Goal: Task Accomplishment & Management: Manage account settings

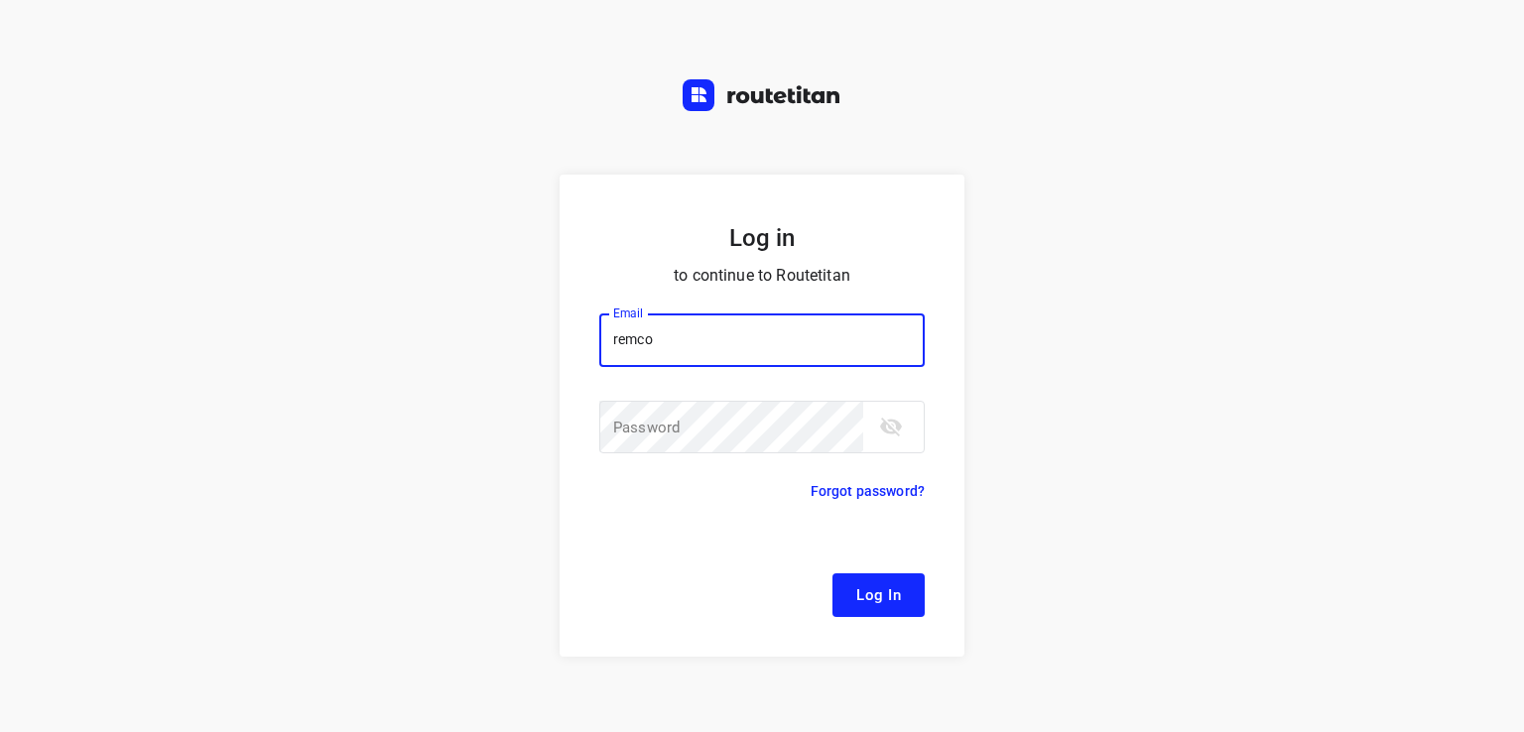
type input "[EMAIL_ADDRESS][DOMAIN_NAME]"
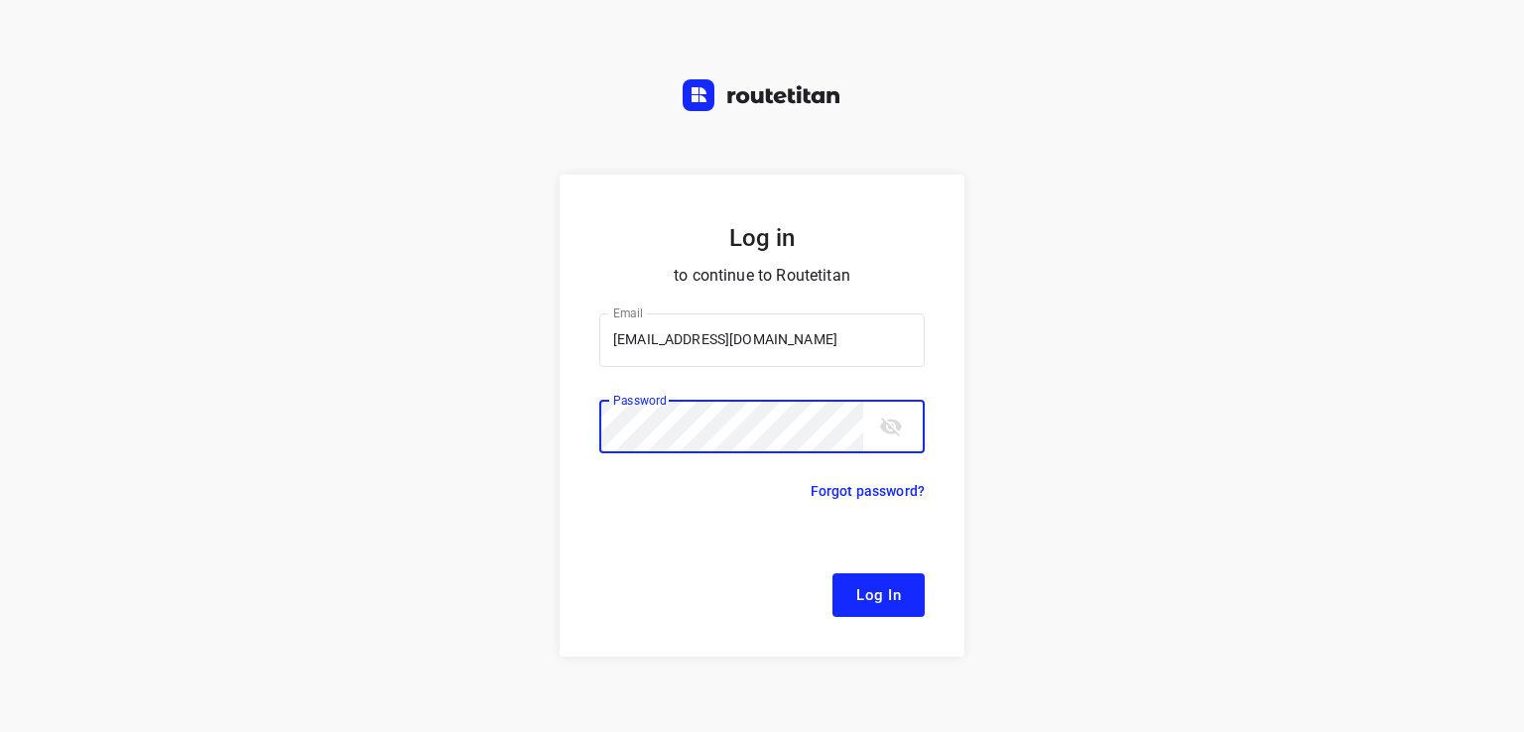
click at [832, 573] on button "Log In" at bounding box center [878, 595] width 92 height 44
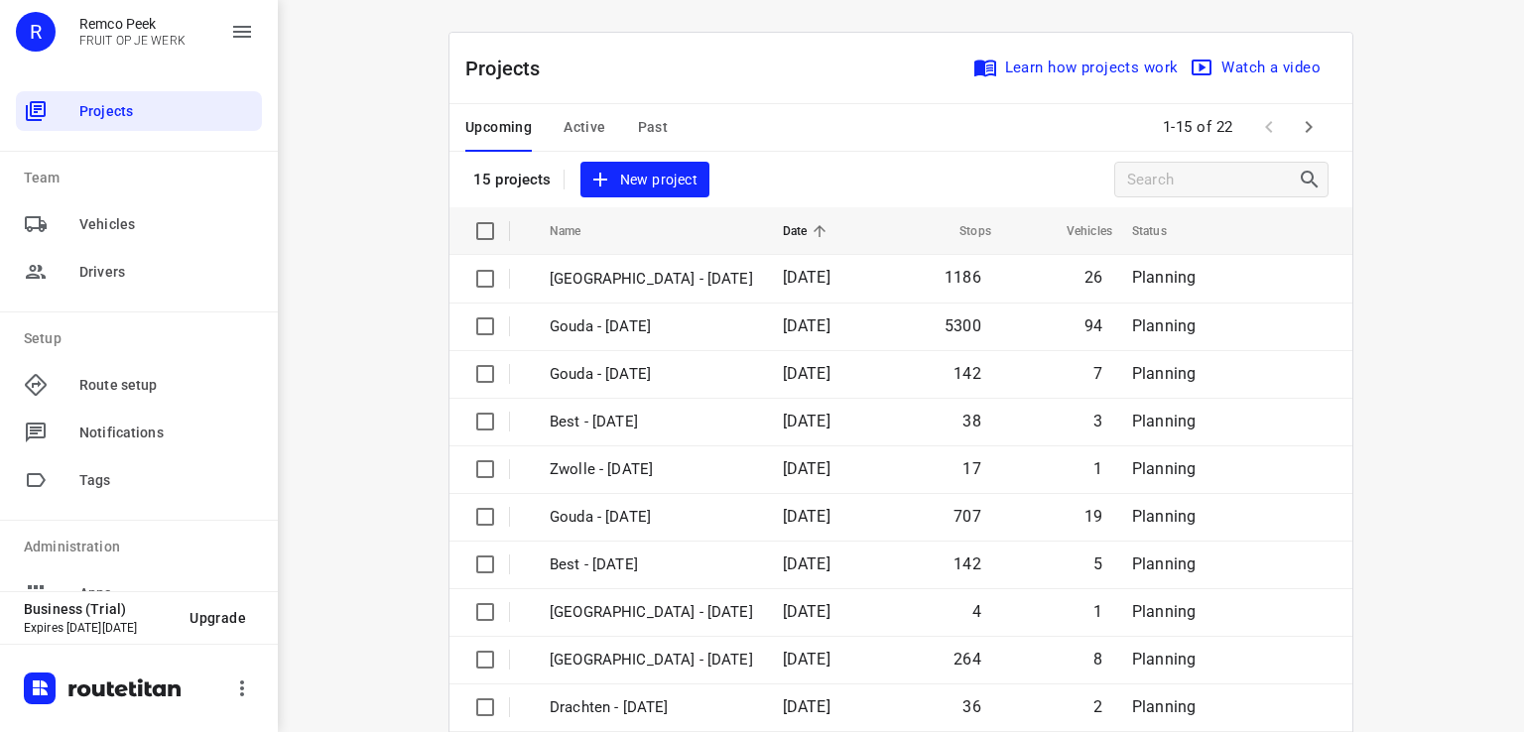
click at [583, 132] on span "Active" at bounding box center [584, 127] width 42 height 25
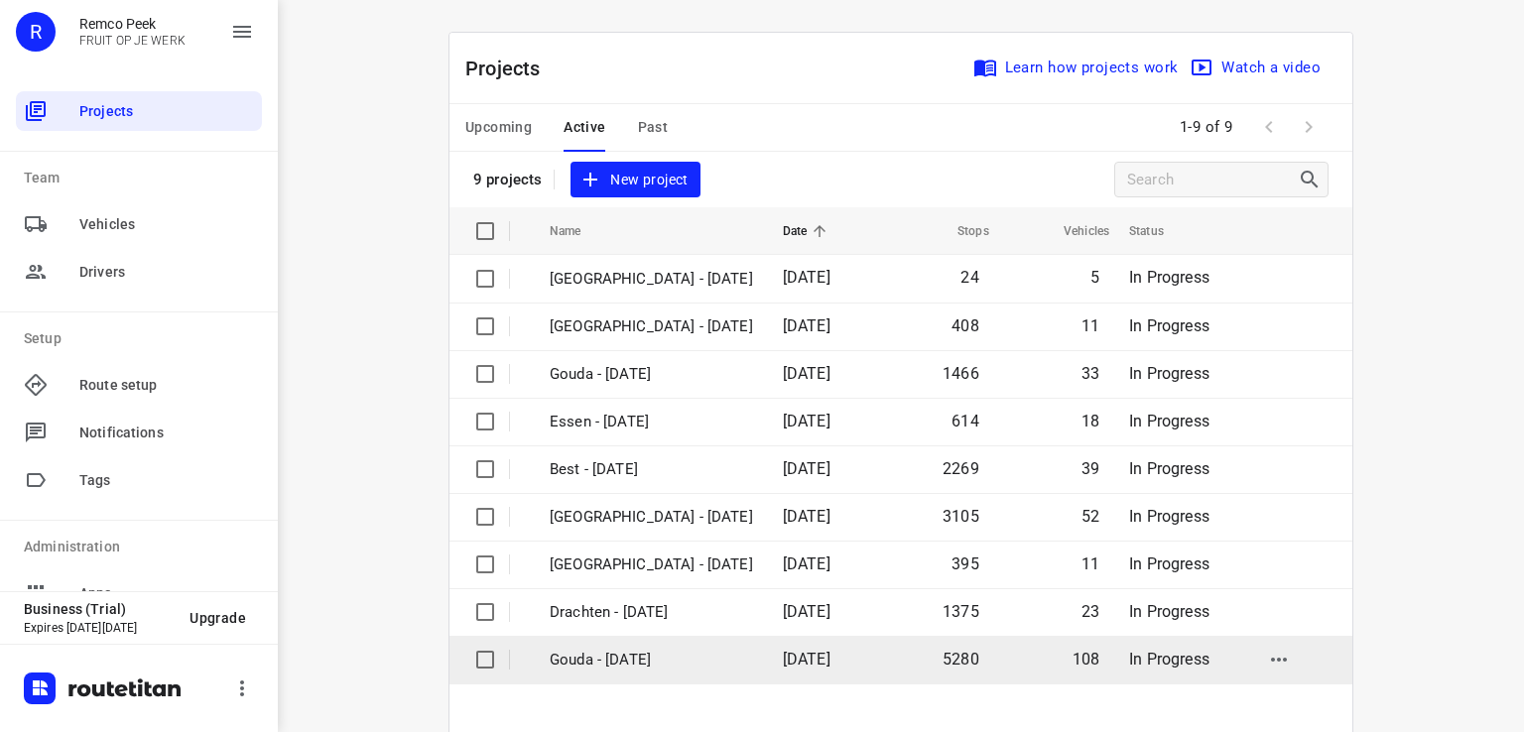
click at [618, 660] on p "Gouda - Monday" at bounding box center [651, 660] width 203 height 23
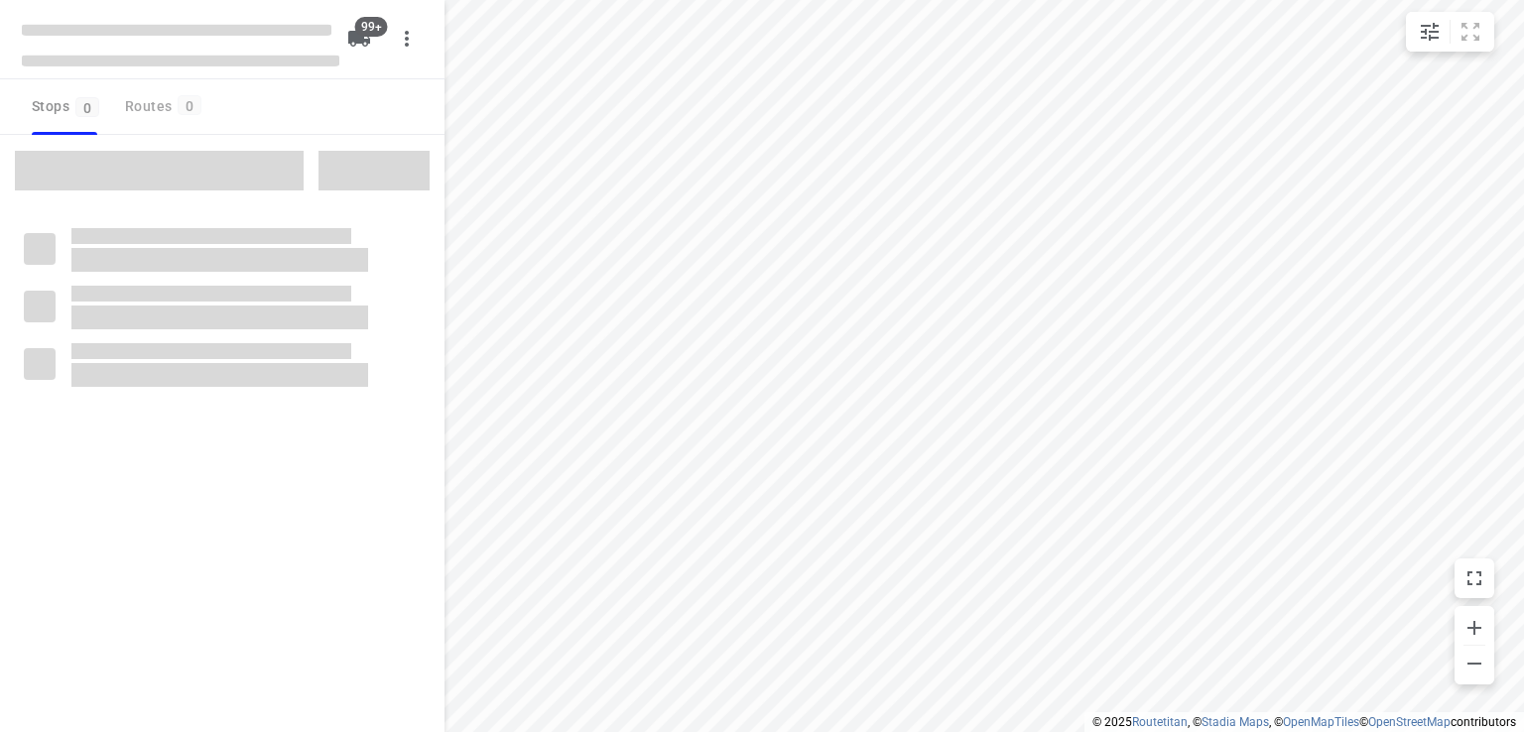
checkbox input "true"
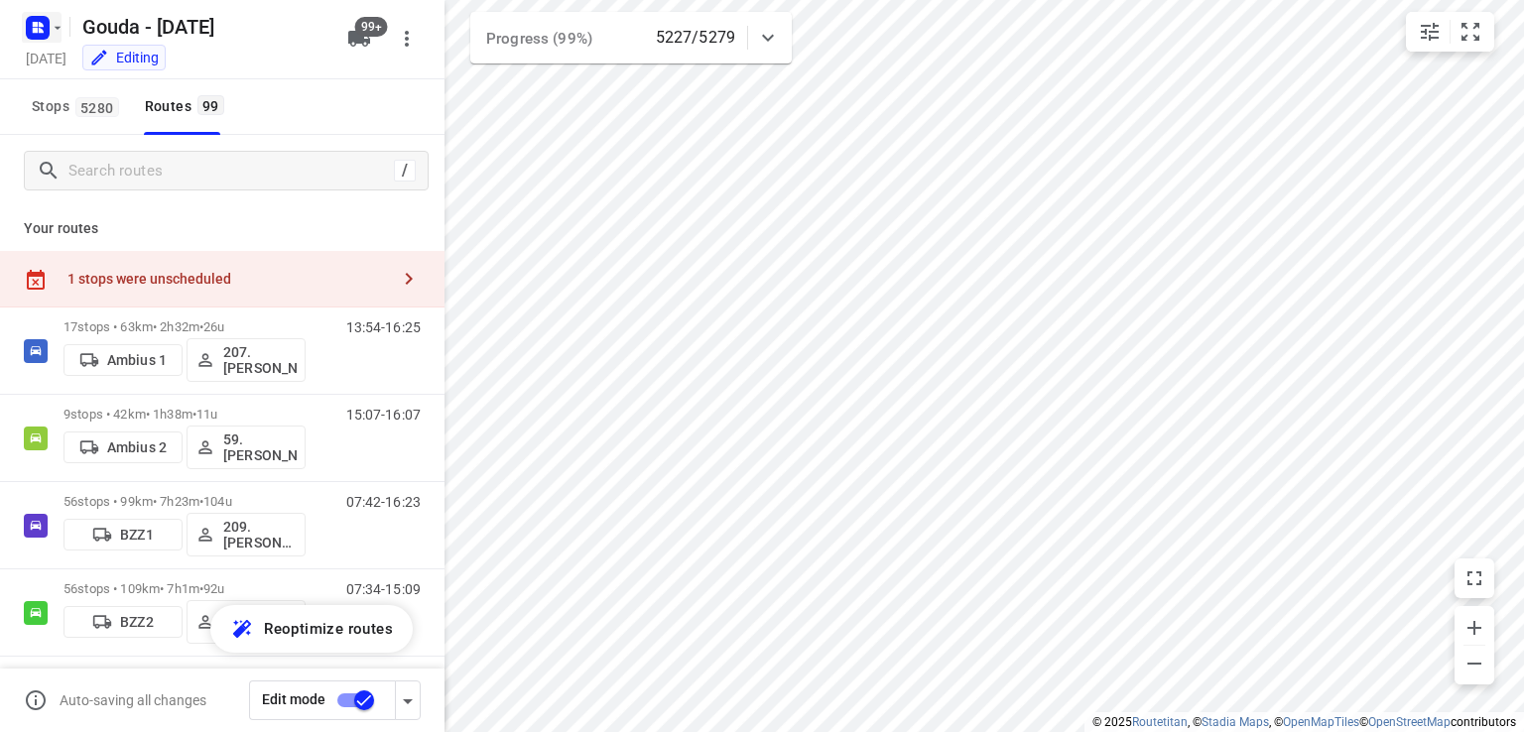
click at [62, 29] on icon "button" at bounding box center [58, 28] width 16 height 16
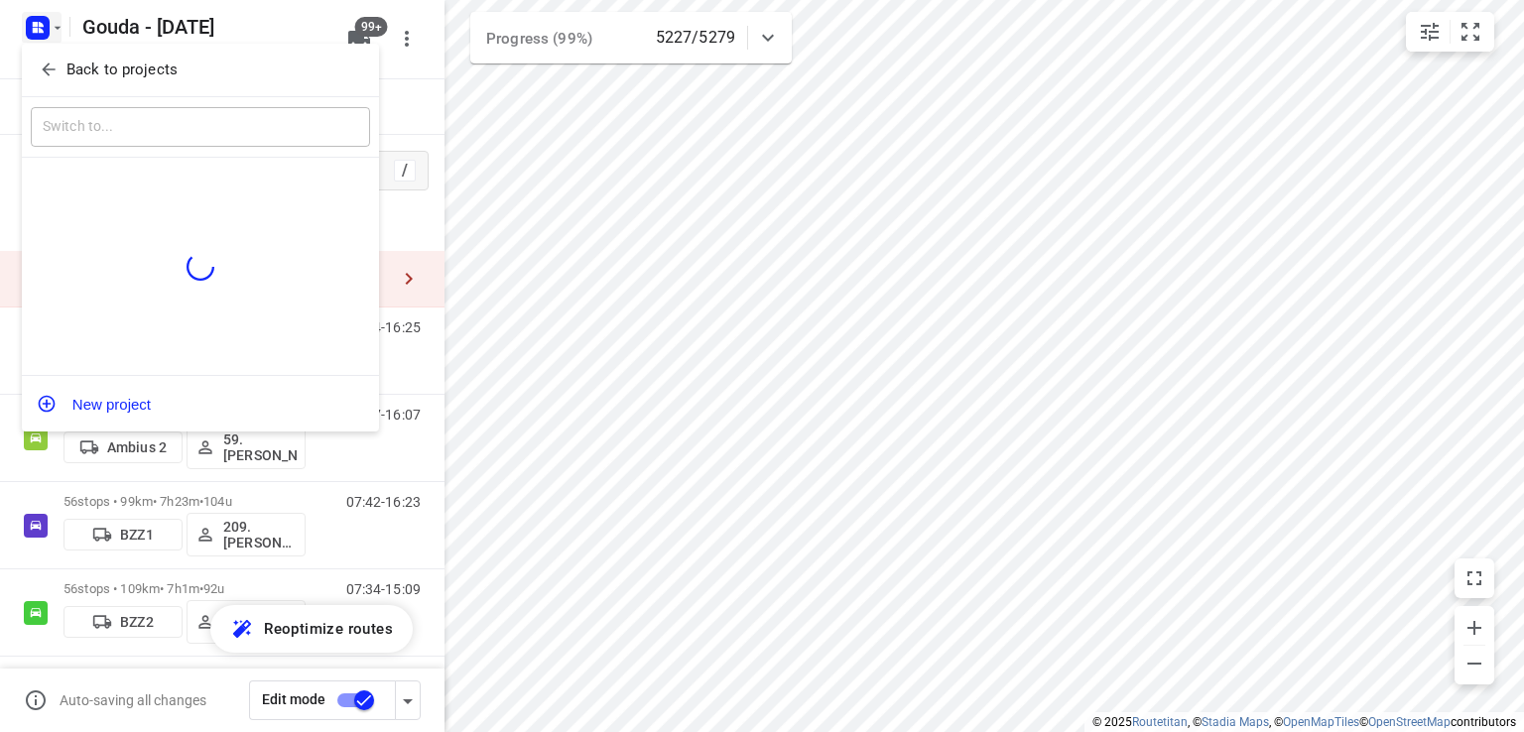
click at [79, 66] on p "Back to projects" at bounding box center [121, 70] width 111 height 23
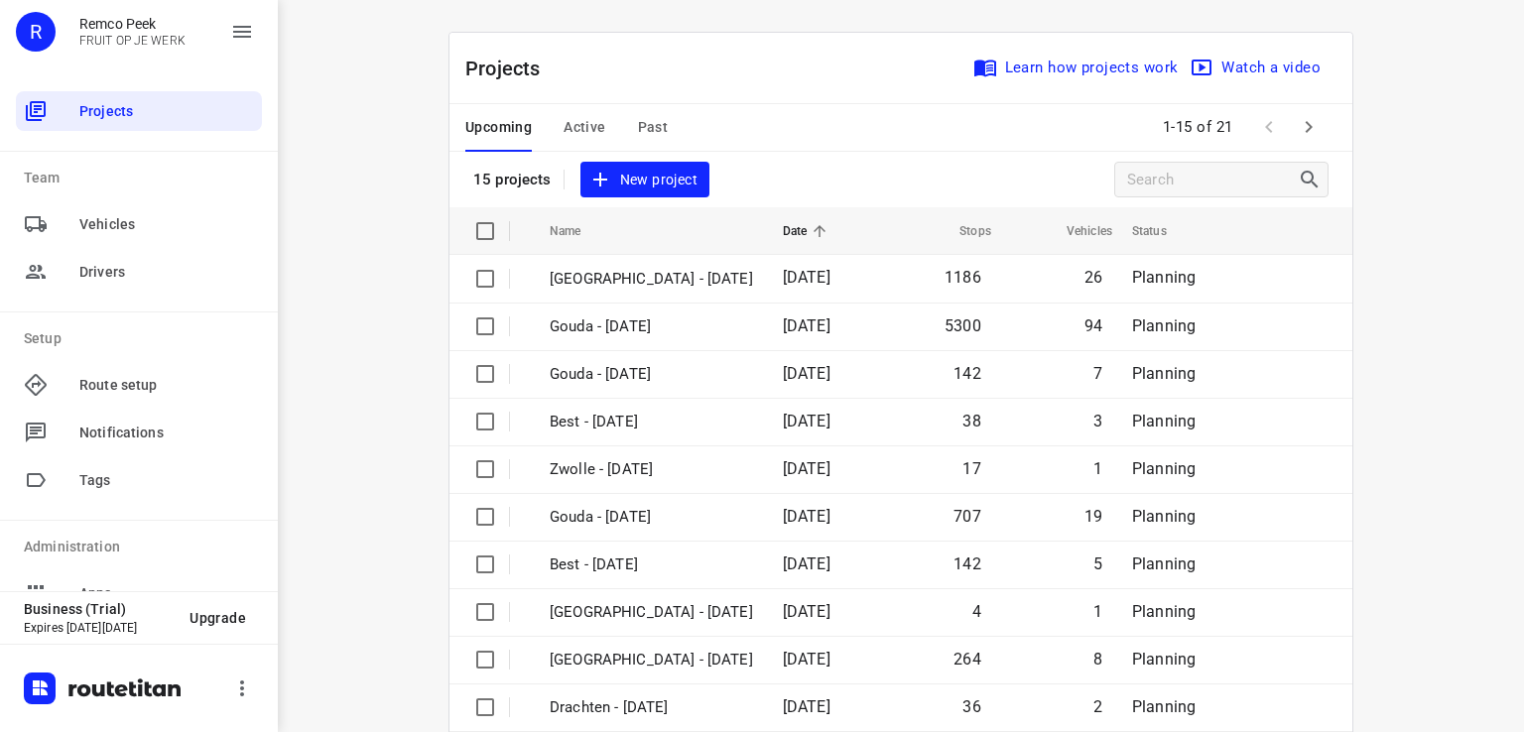
click at [583, 130] on span "Active" at bounding box center [584, 127] width 42 height 25
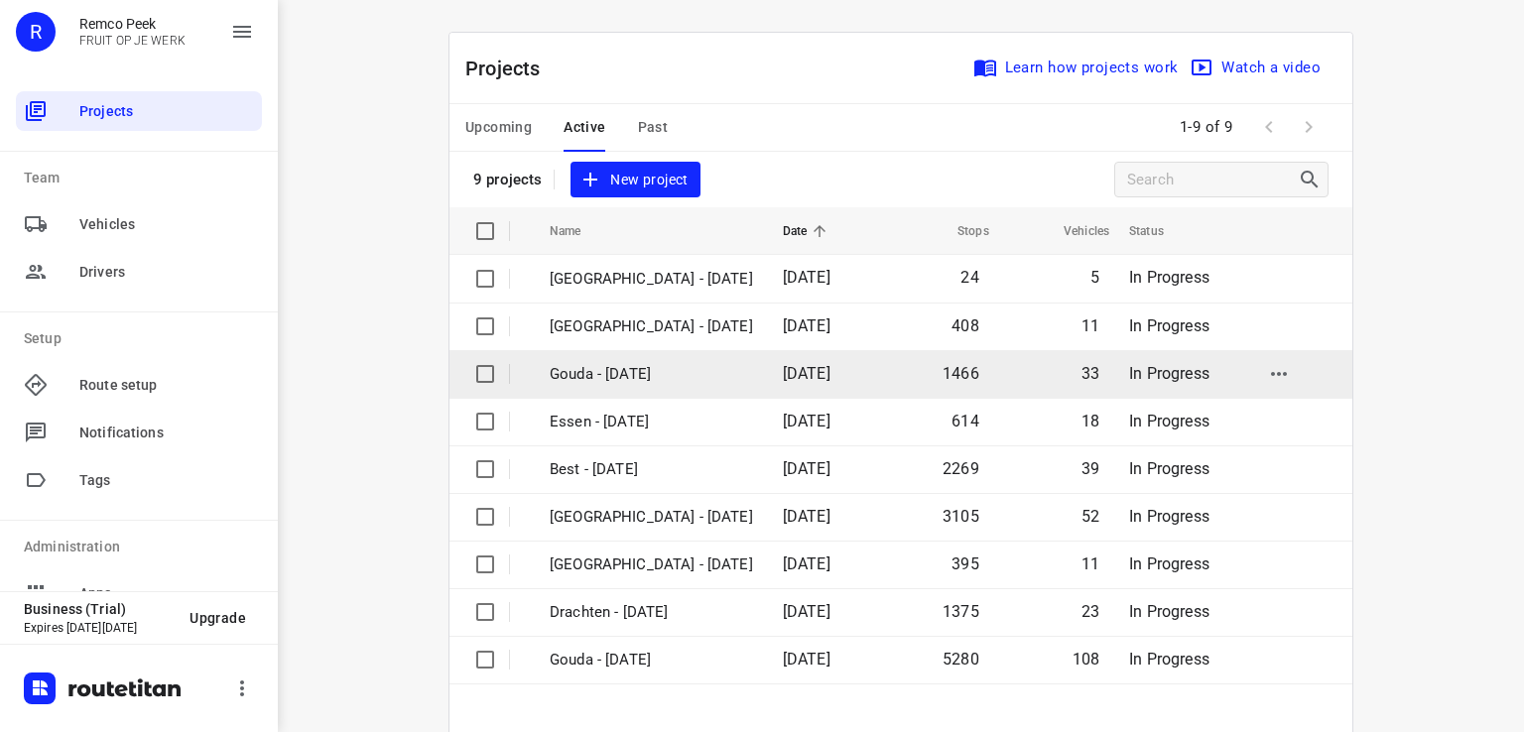
click at [627, 364] on p "Gouda - Tuesday" at bounding box center [651, 374] width 203 height 23
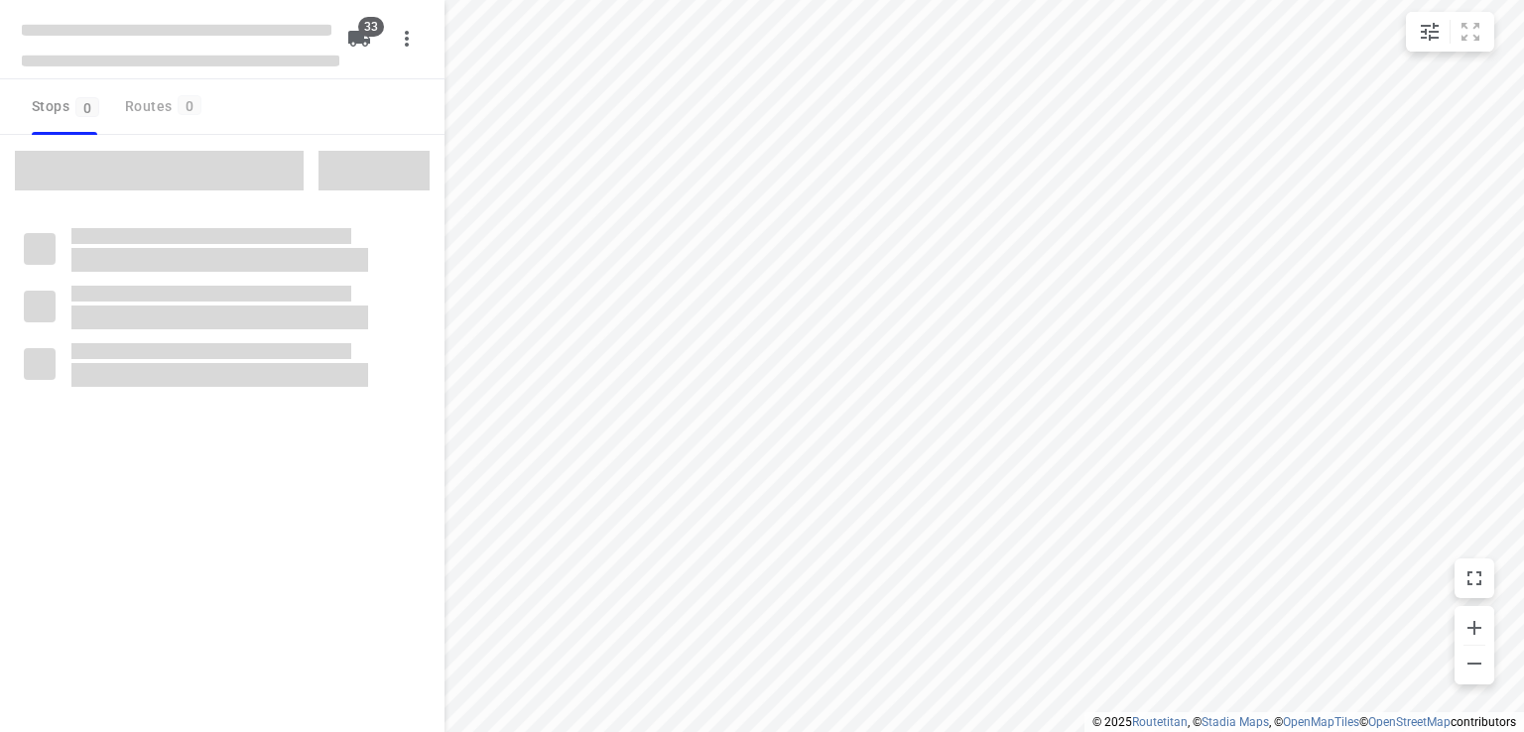
checkbox input "true"
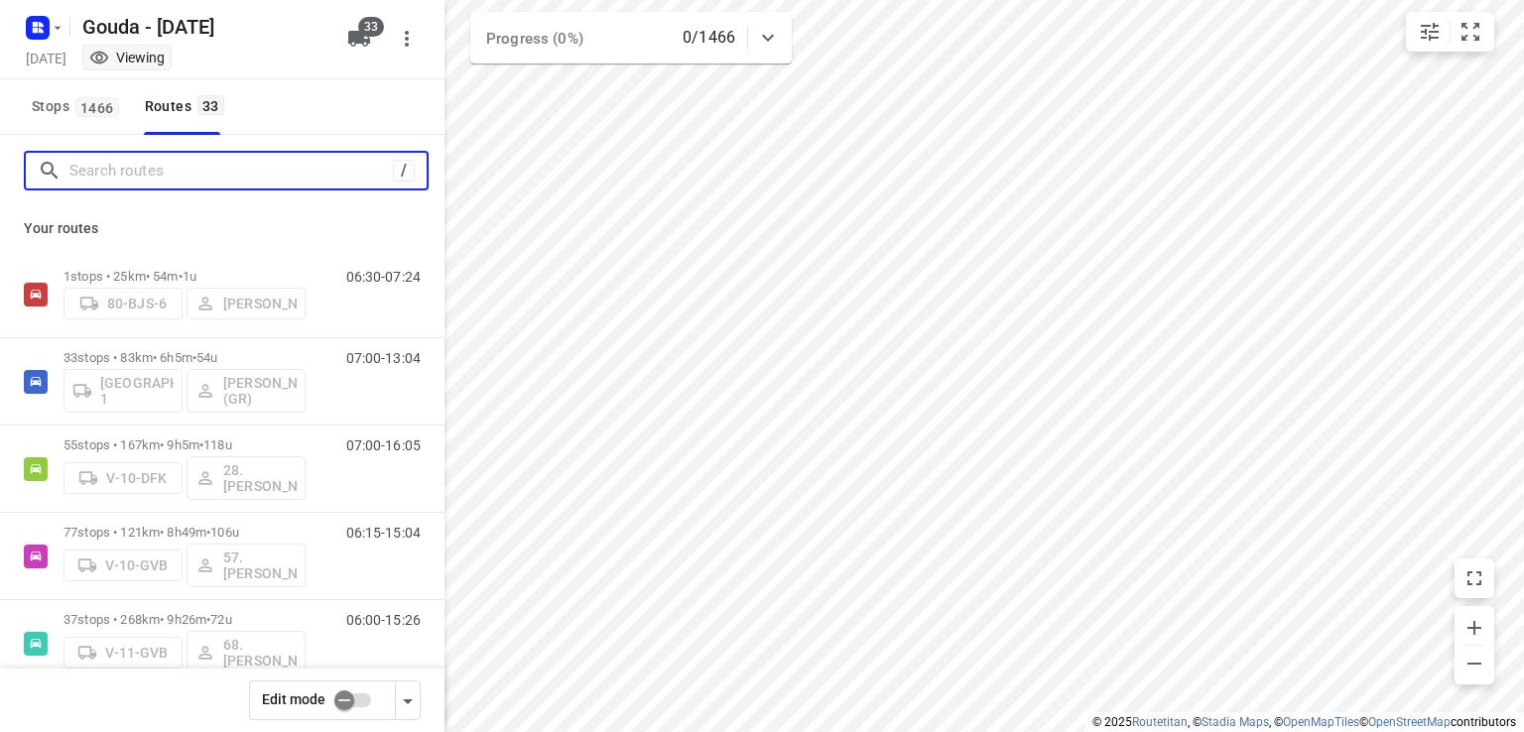
click at [258, 176] on input "Search routes" at bounding box center [230, 171] width 323 height 31
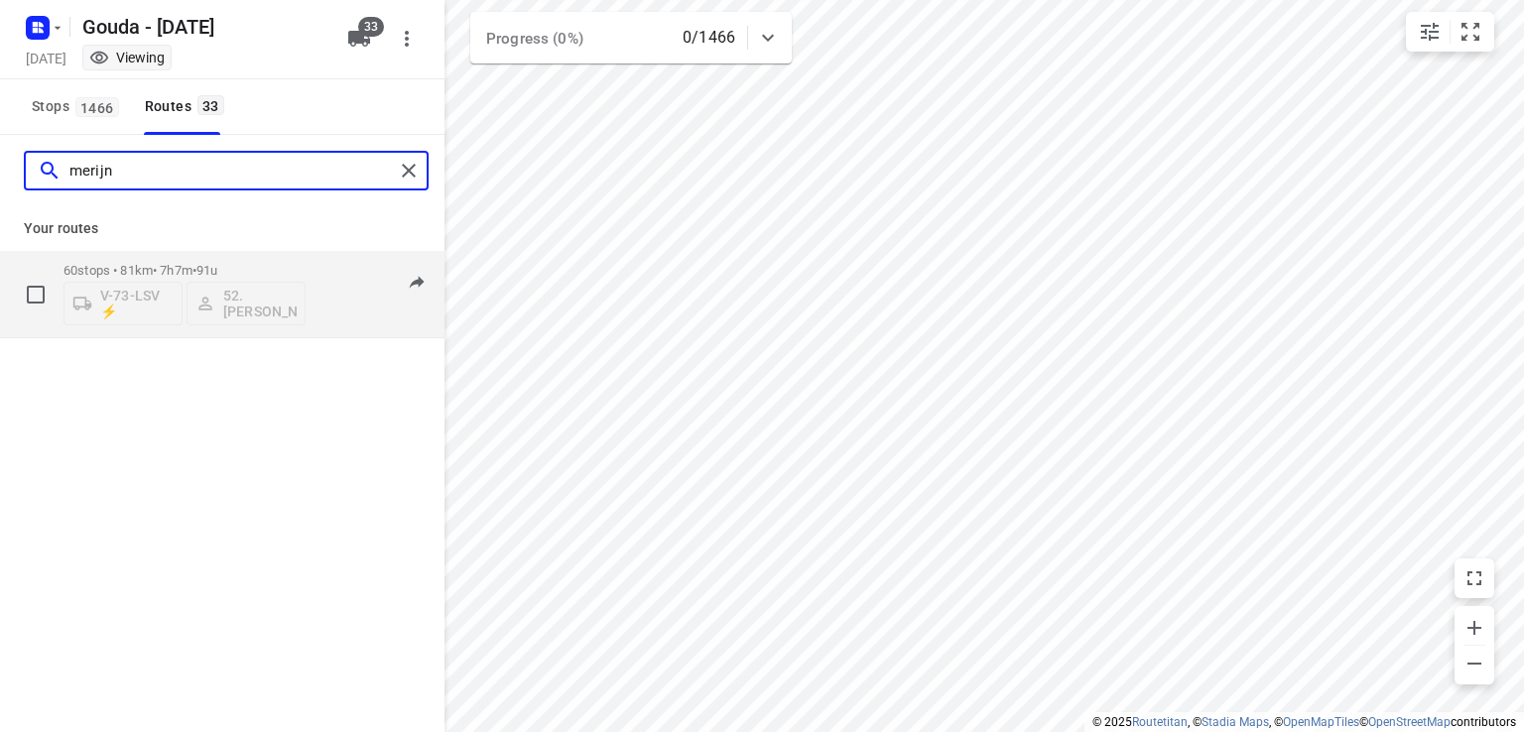
type input "merijn"
click at [259, 255] on div "60 stops • 81km • 7h7m • 91u V-73-LSV ⚡ 52. Merijn Bouw" at bounding box center [184, 294] width 242 height 82
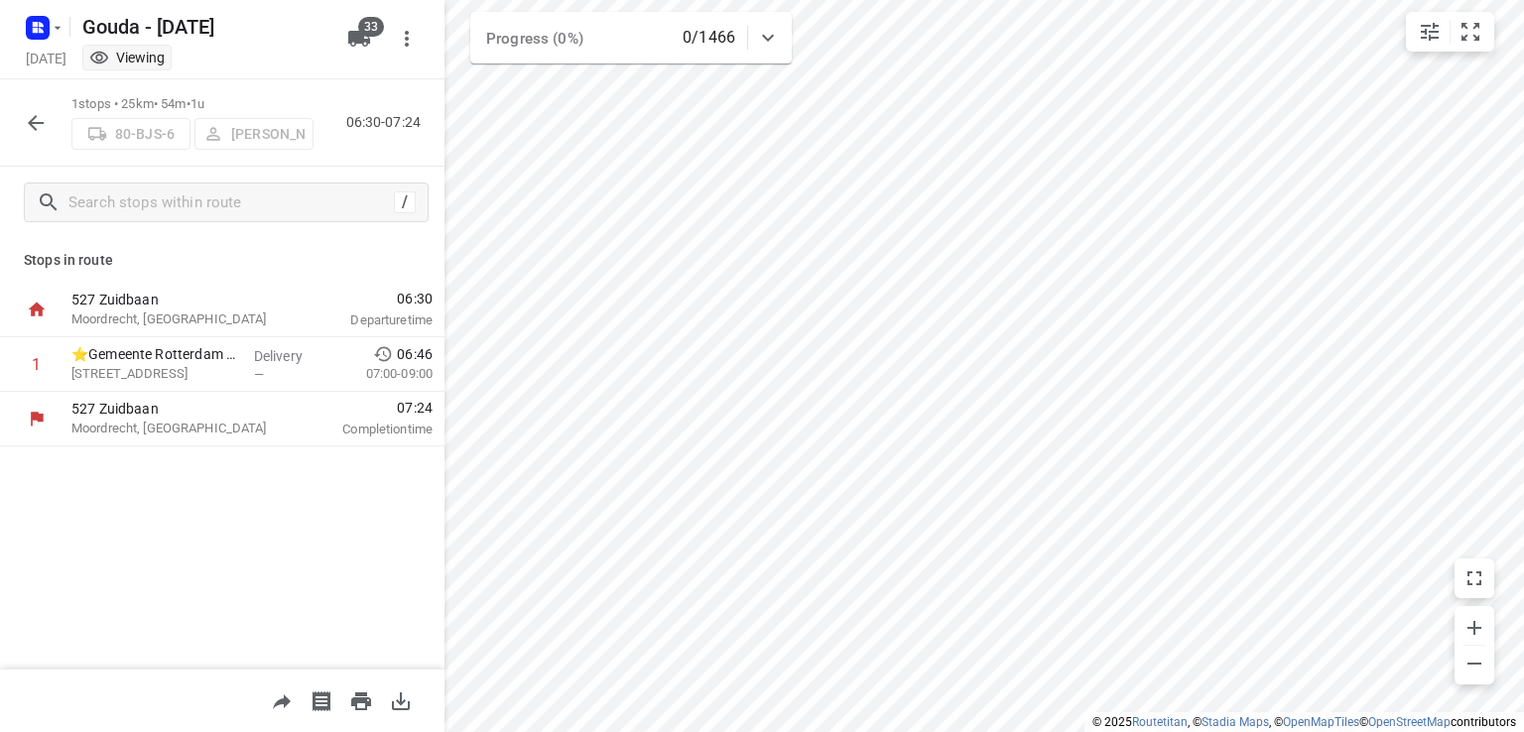
click at [38, 125] on icon "button" at bounding box center [36, 123] width 24 height 24
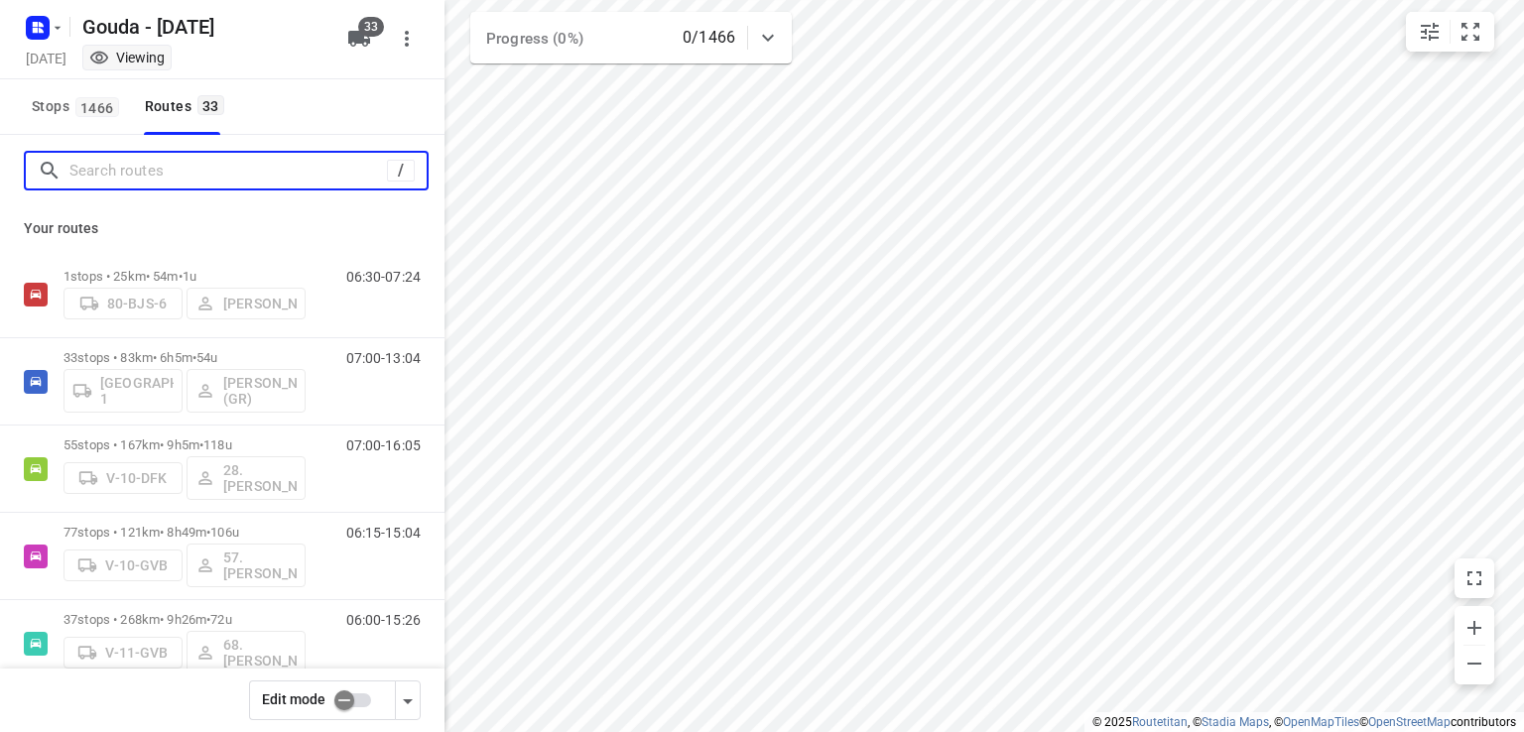
click at [213, 176] on input "Search routes" at bounding box center [227, 171] width 317 height 31
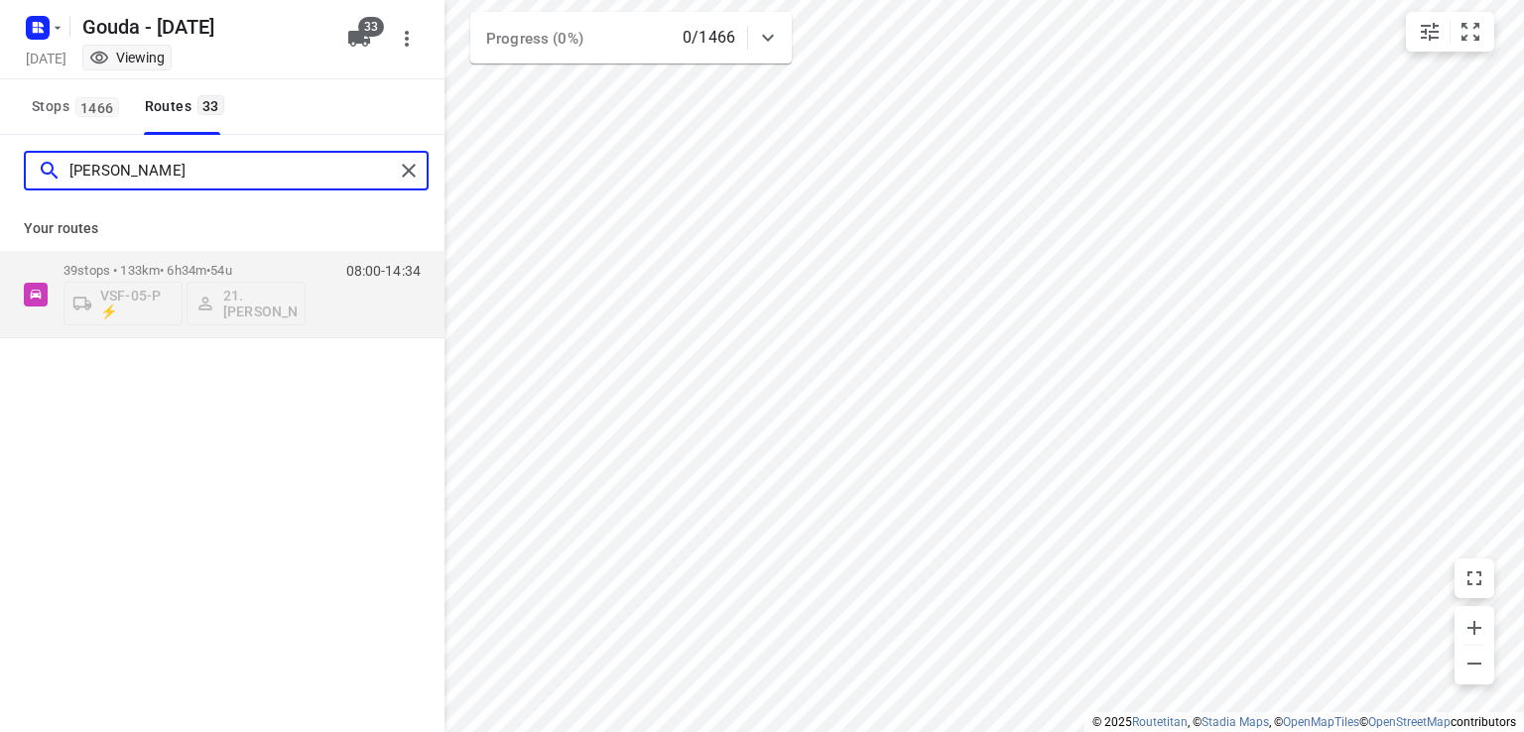
type input "frank"
click at [249, 247] on div "Your routes 39 stops • 133km • 6h34m • 54u VSF-05-P ⚡ 21. Frank van der Kraan 0…" at bounding box center [222, 272] width 444 height 132
click at [243, 248] on div "Your routes 39 stops • 133km • 6h34m • 54u VSF-05-P ⚡ 21. Frank van der Kraan 0…" at bounding box center [222, 272] width 444 height 132
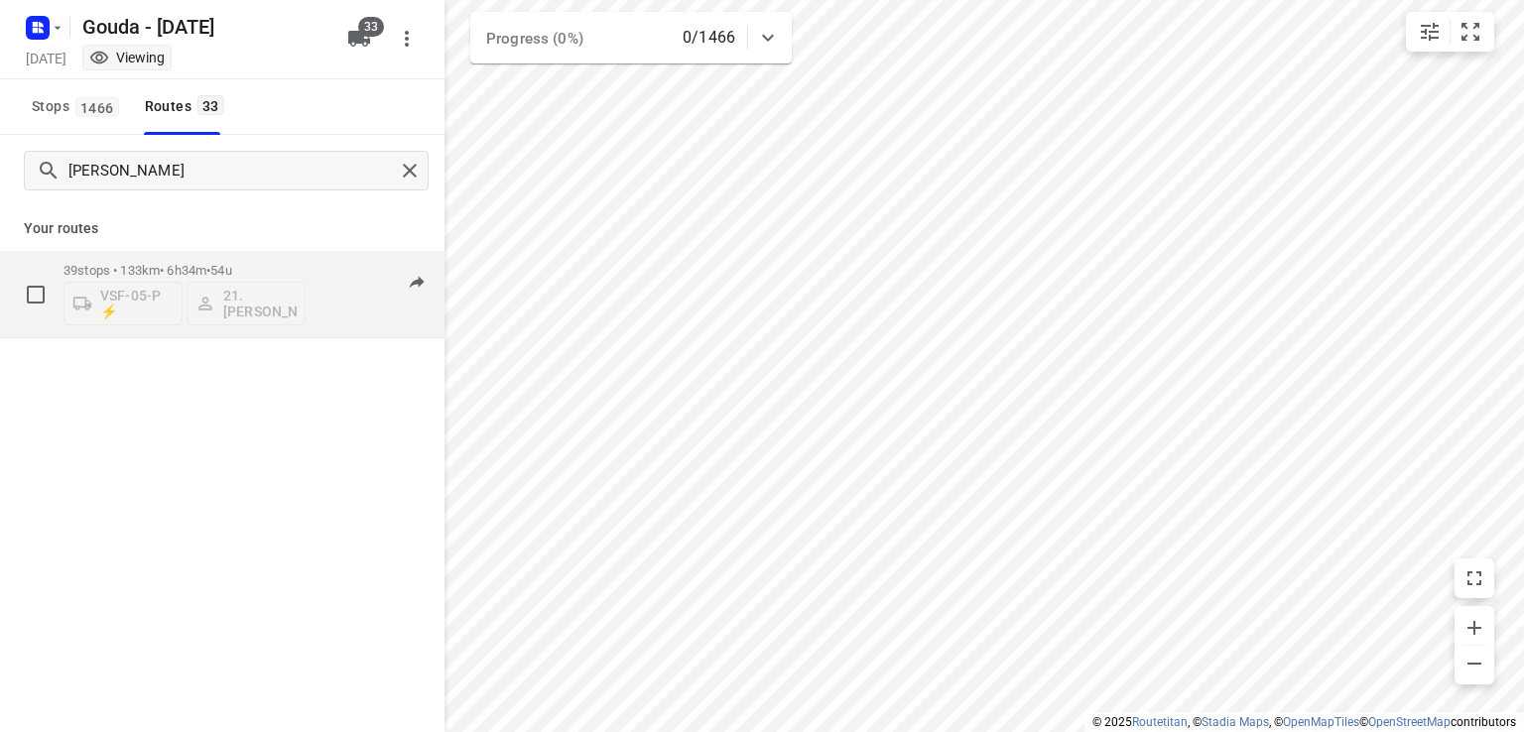
click at [246, 261] on div "39 stops • 133km • 6h34m • 54u VSF-05-P ⚡ 21. Frank van der Kraan" at bounding box center [184, 294] width 242 height 82
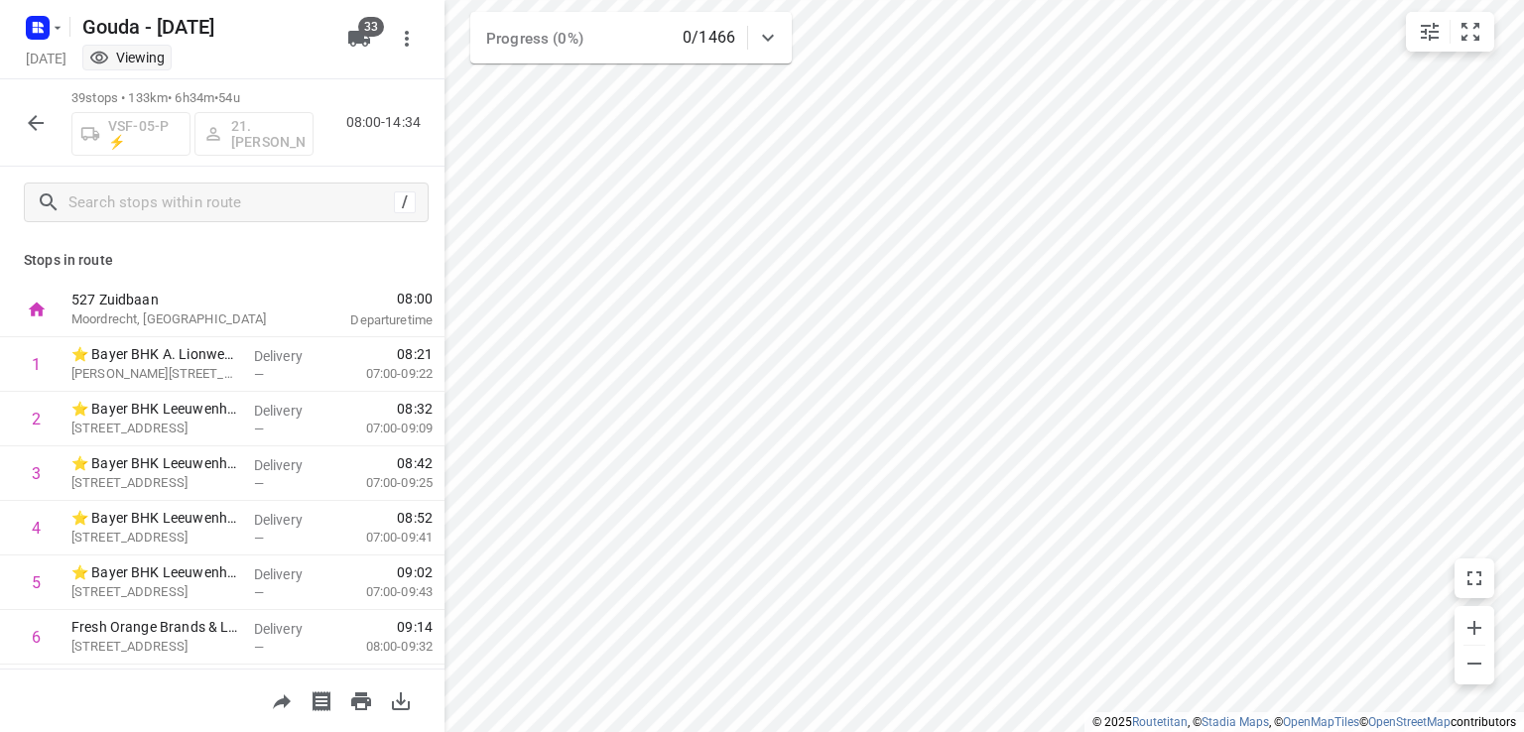
click at [32, 122] on icon "button" at bounding box center [36, 123] width 16 height 16
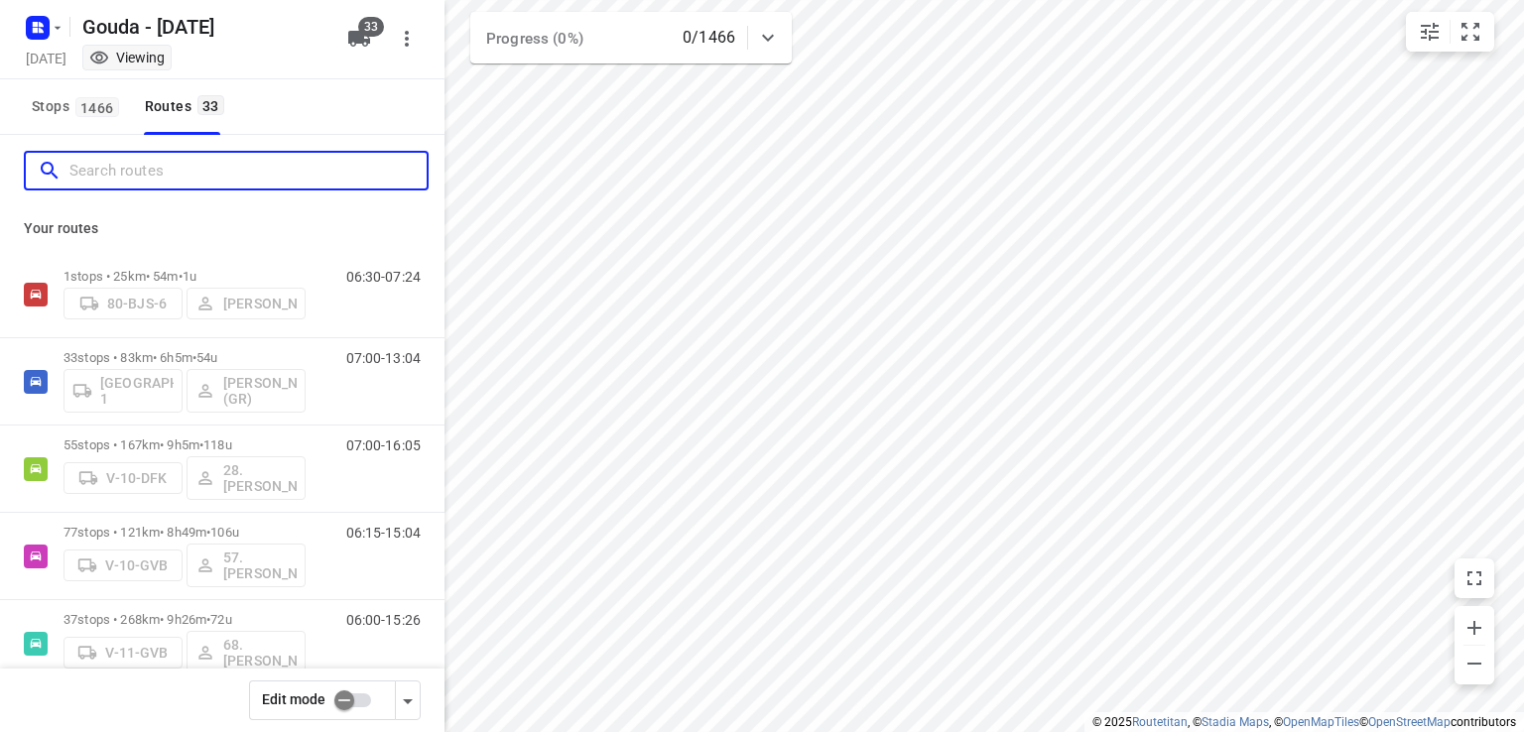
click at [115, 181] on input "Search routes" at bounding box center [247, 171] width 357 height 31
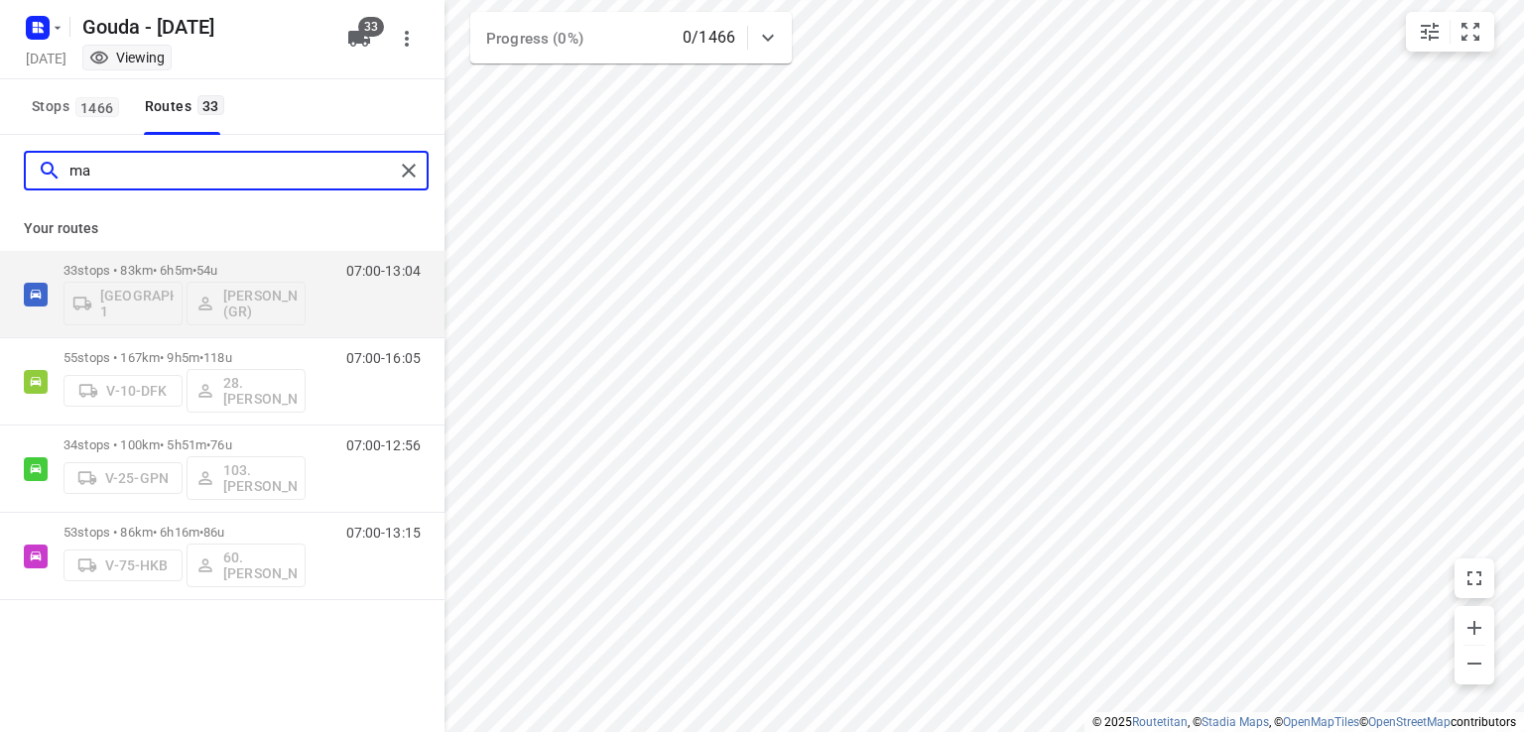
type input "m"
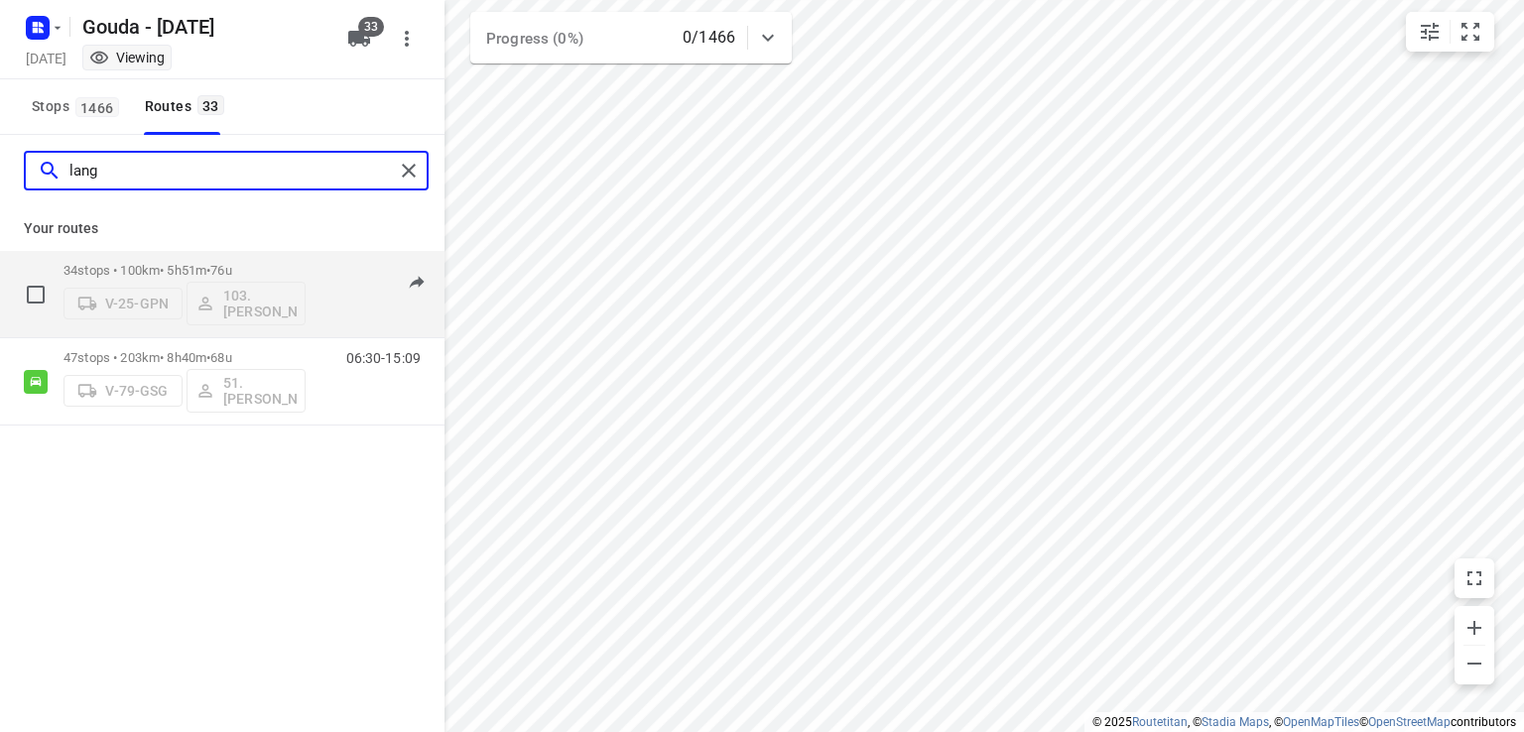
type input "lang"
click at [250, 263] on div "34 stops • 100km • 5h51m • 76u V-25-GPN 103.Marijn Langhorst" at bounding box center [184, 294] width 242 height 82
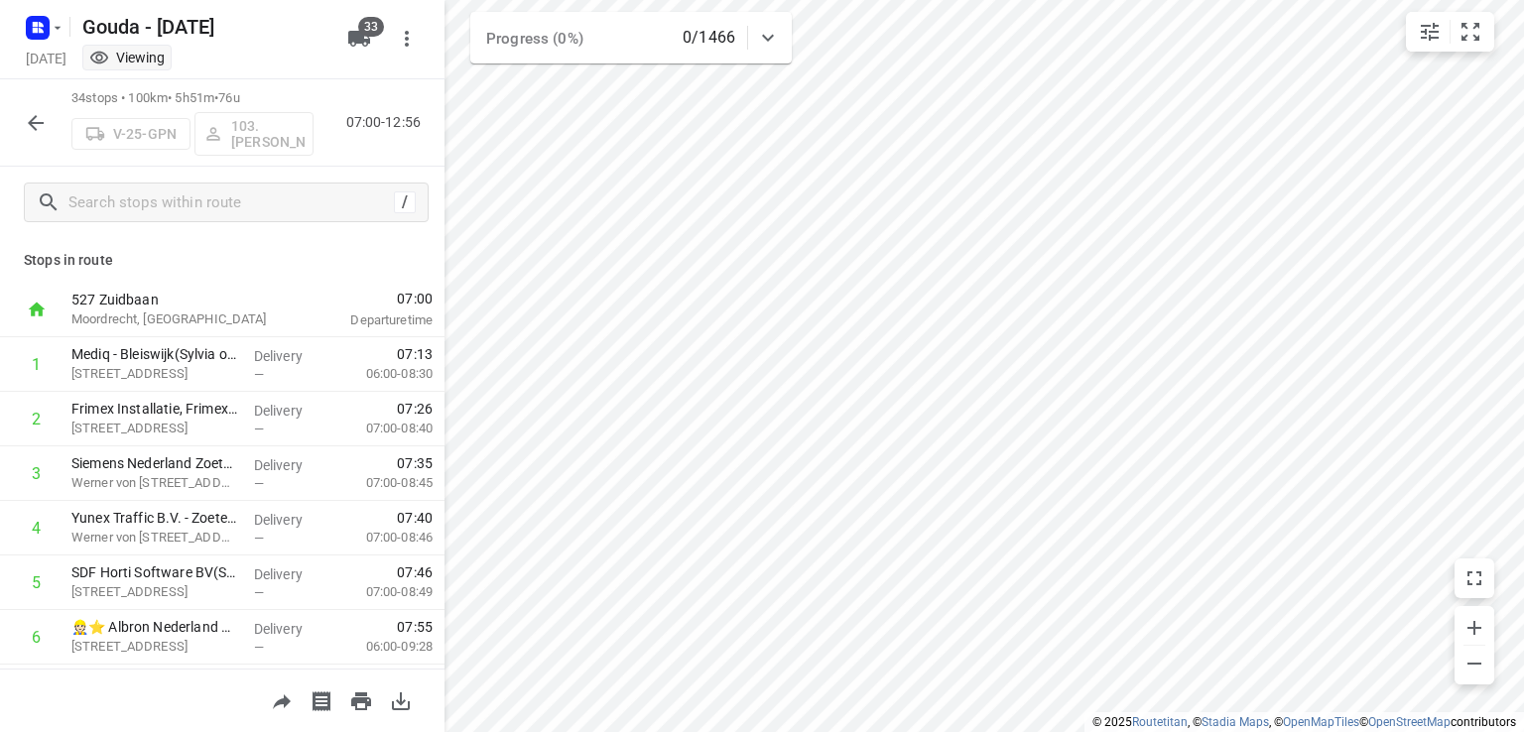
click at [29, 126] on icon "button" at bounding box center [36, 123] width 24 height 24
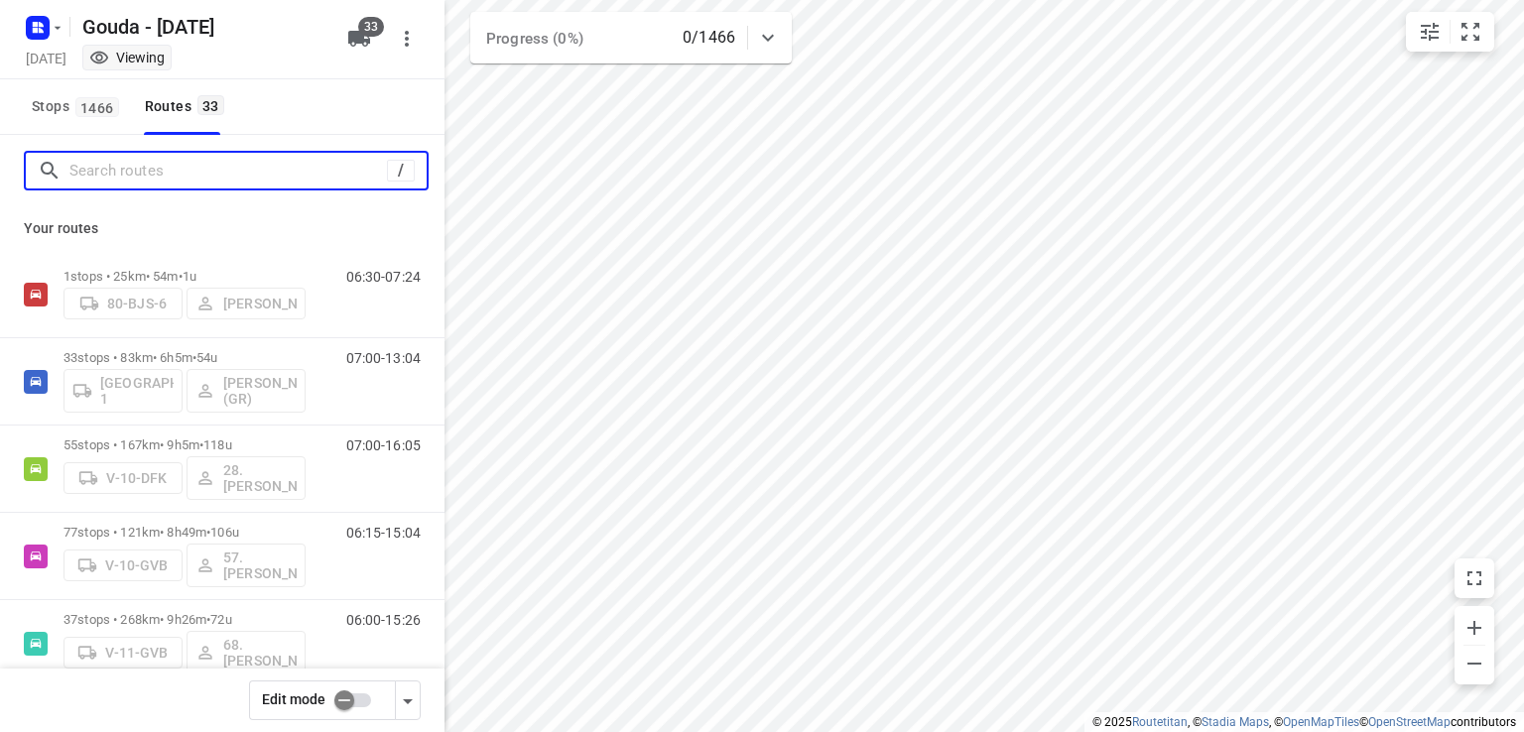
click at [170, 180] on input "Search routes" at bounding box center [227, 171] width 317 height 31
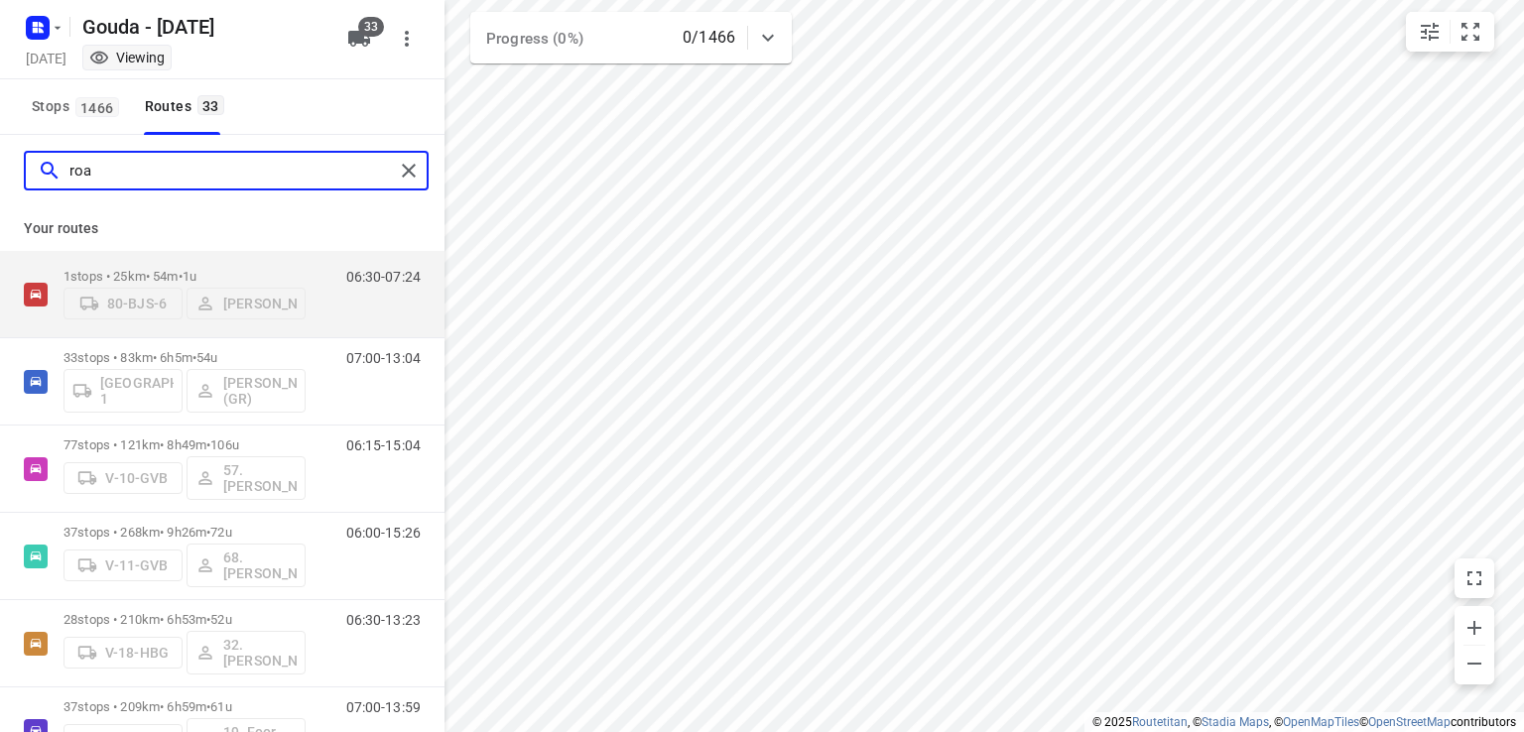
type input "roan"
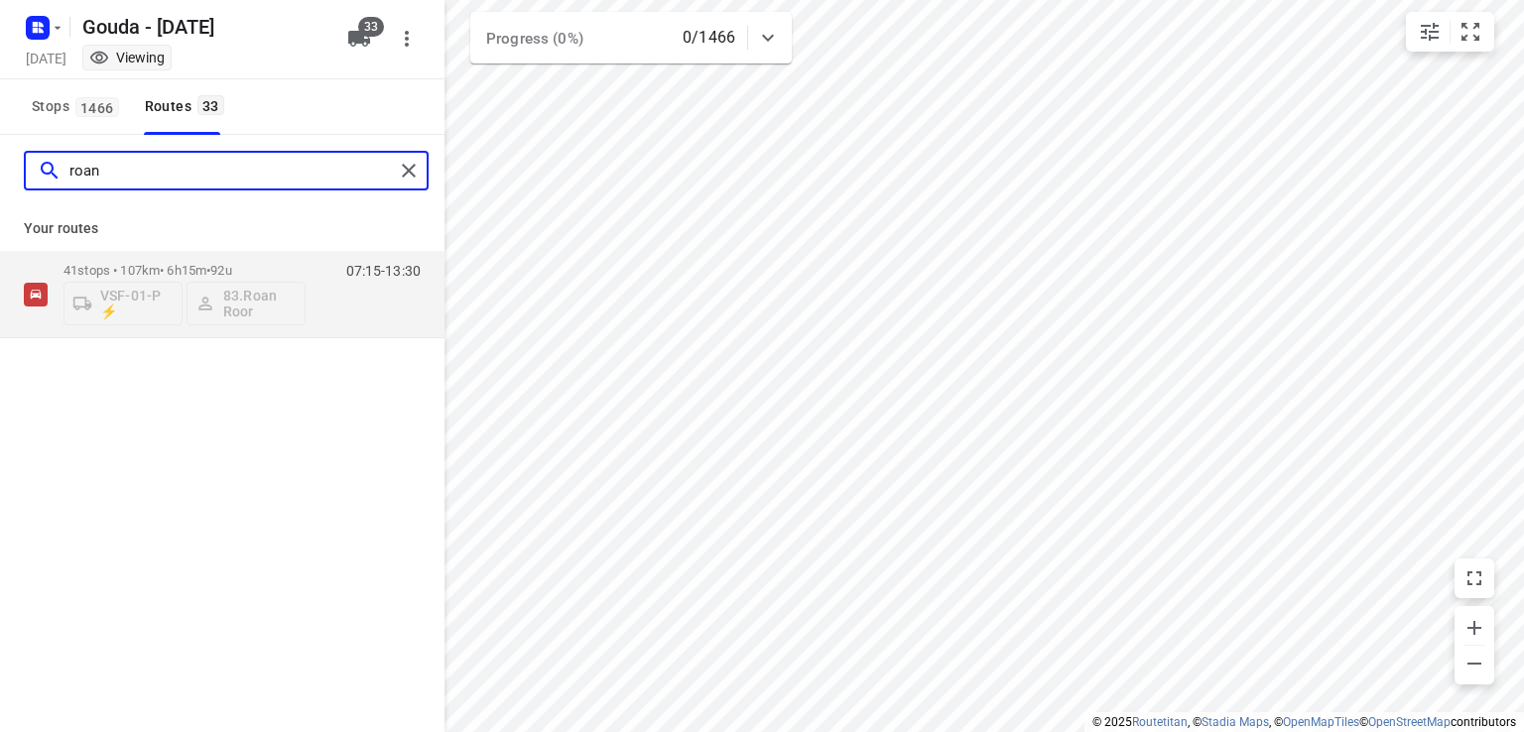
drag, startPoint x: 144, startPoint y: 175, endPoint x: 51, endPoint y: 174, distance: 93.3
click at [51, 174] on div "roan" at bounding box center [216, 171] width 356 height 31
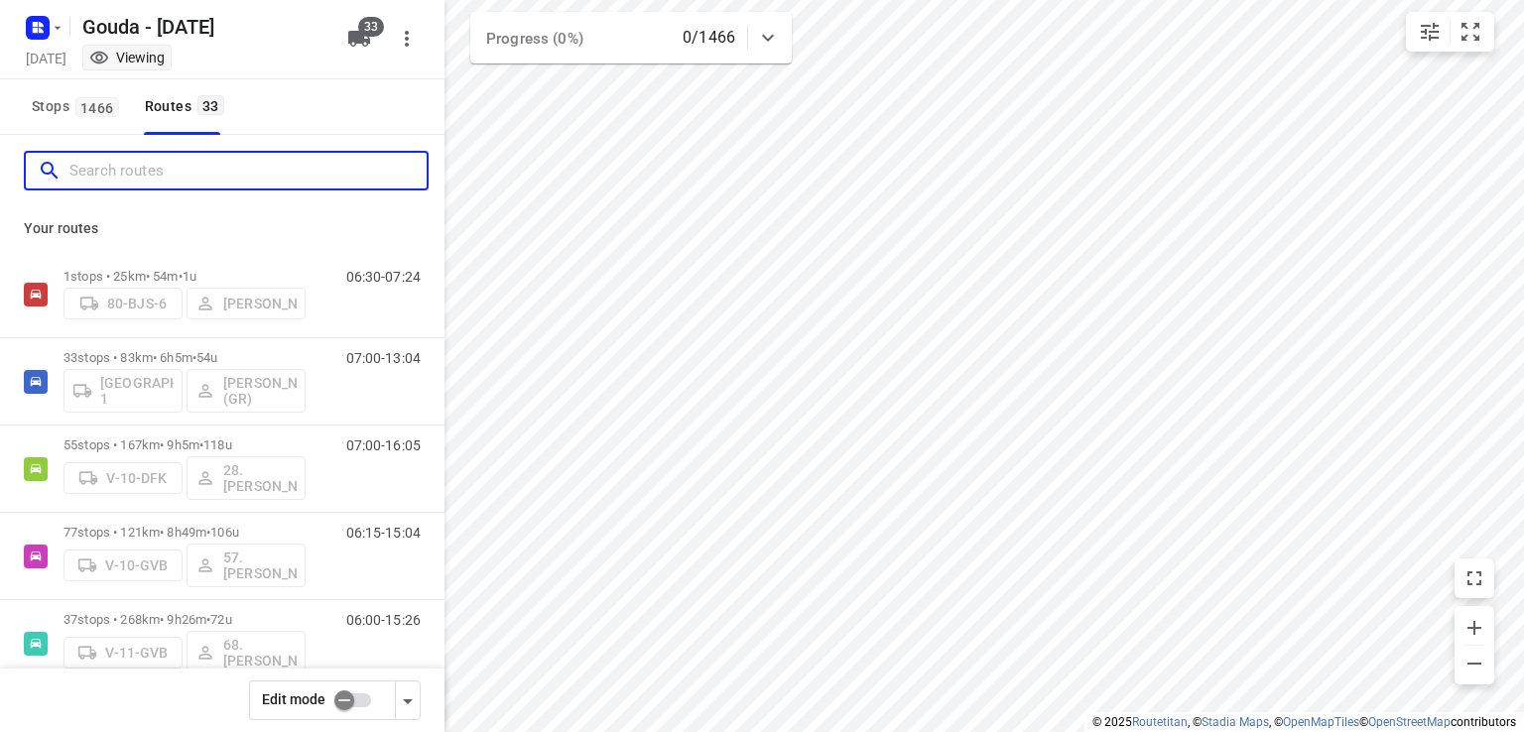
click at [214, 168] on input "Search routes" at bounding box center [247, 171] width 357 height 31
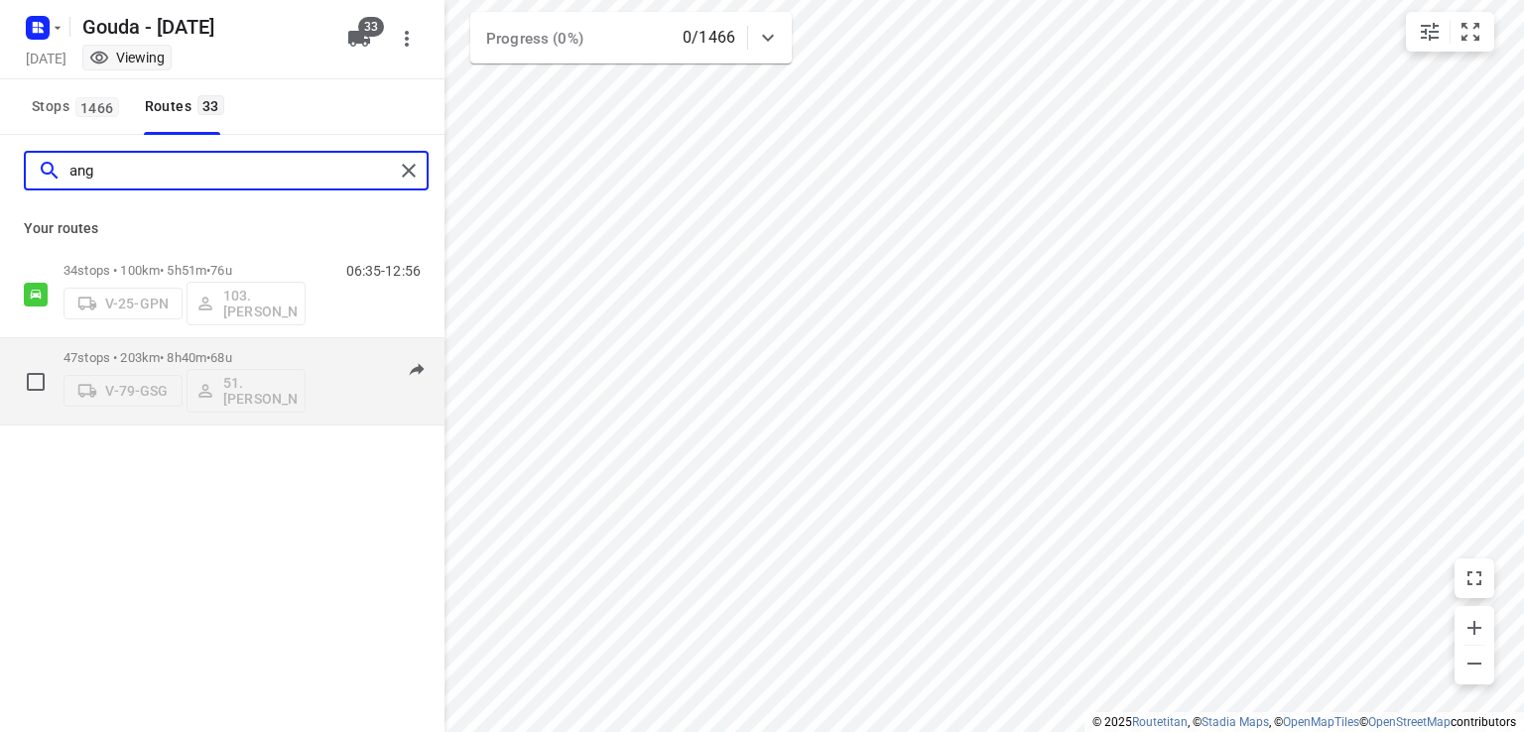
type input "ang"
click at [284, 354] on p "47 stops • 203km • 8h40m • 68u" at bounding box center [184, 357] width 242 height 15
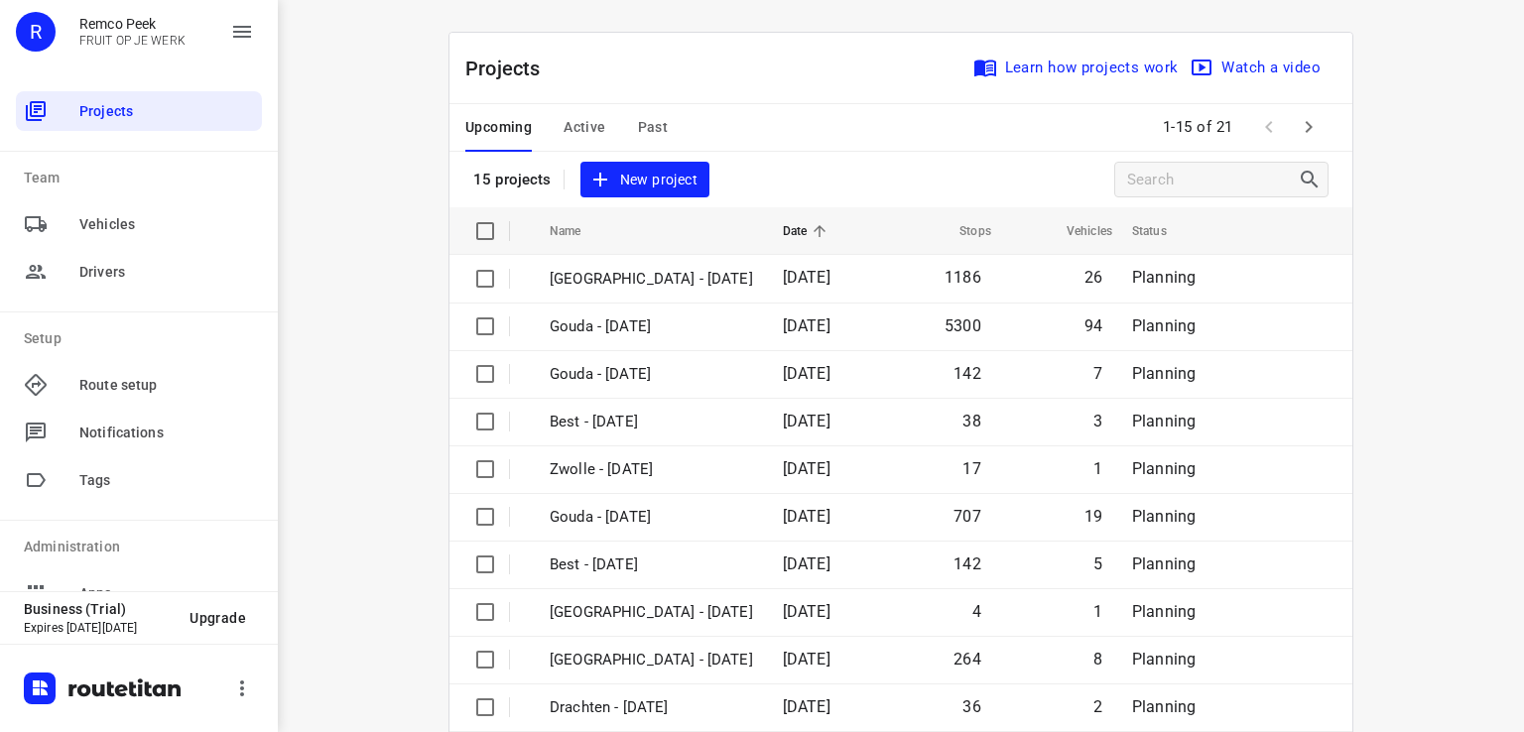
click at [579, 126] on span "Active" at bounding box center [584, 127] width 42 height 25
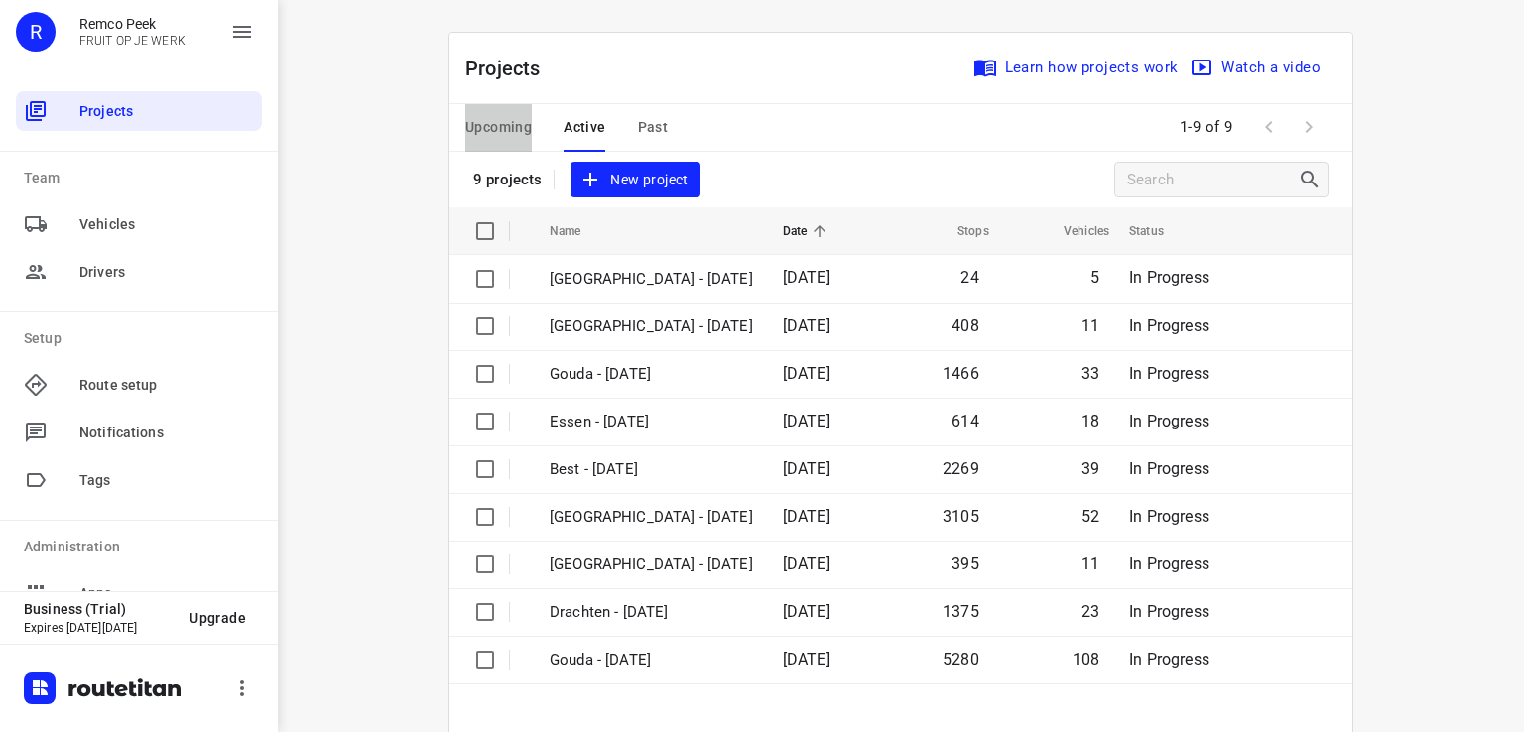
click at [505, 133] on span "Upcoming" at bounding box center [498, 127] width 66 height 25
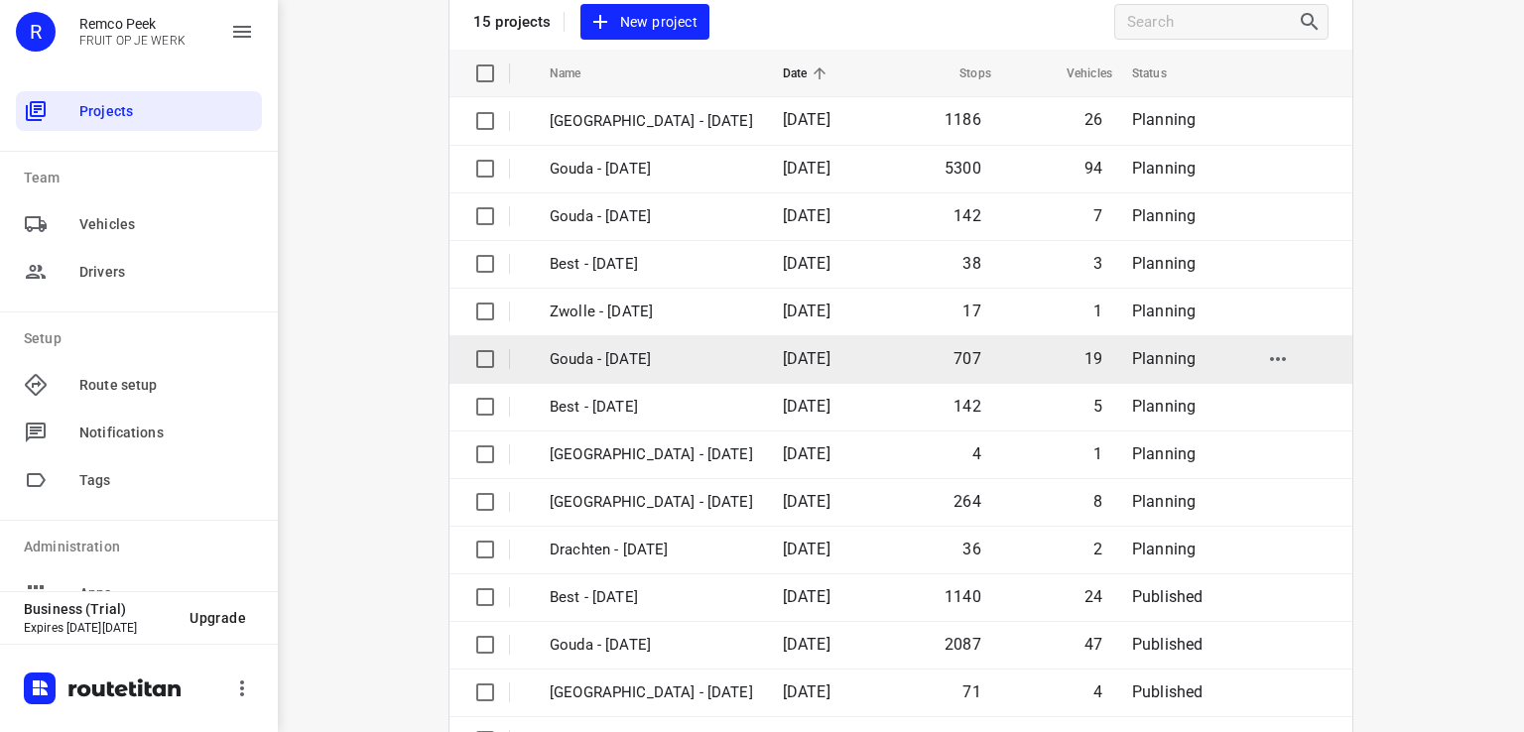
scroll to position [71, 0]
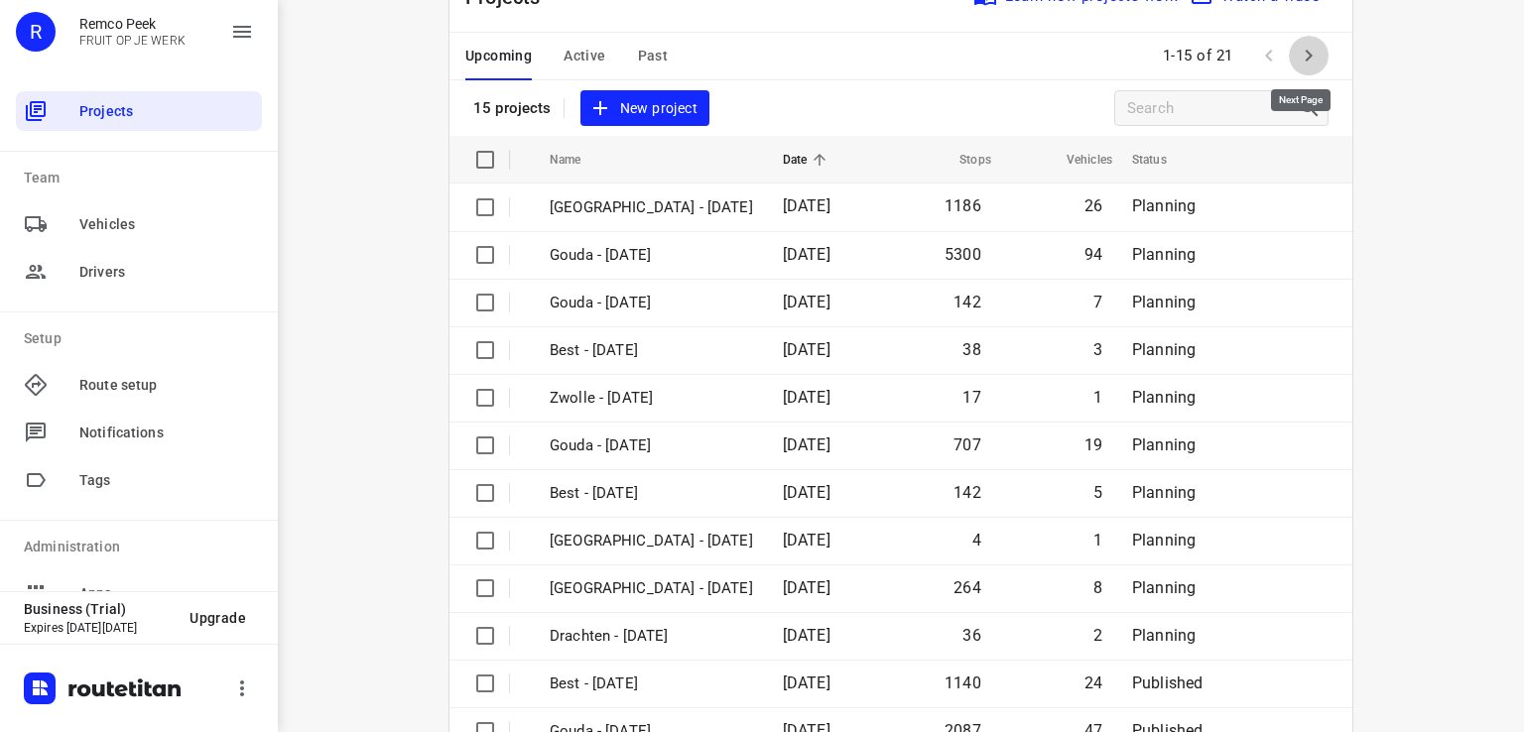
click at [1301, 62] on icon "button" at bounding box center [1309, 56] width 24 height 24
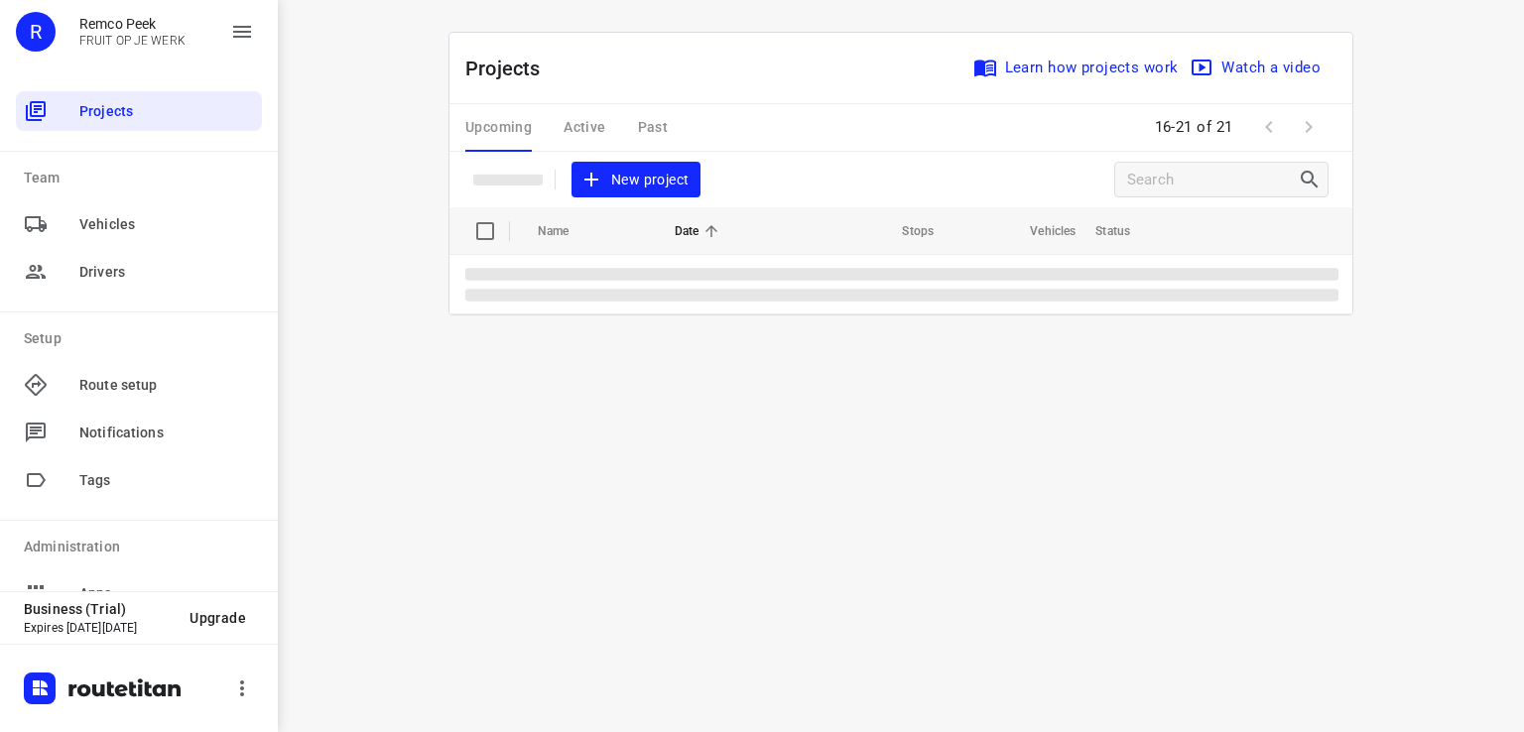
scroll to position [0, 0]
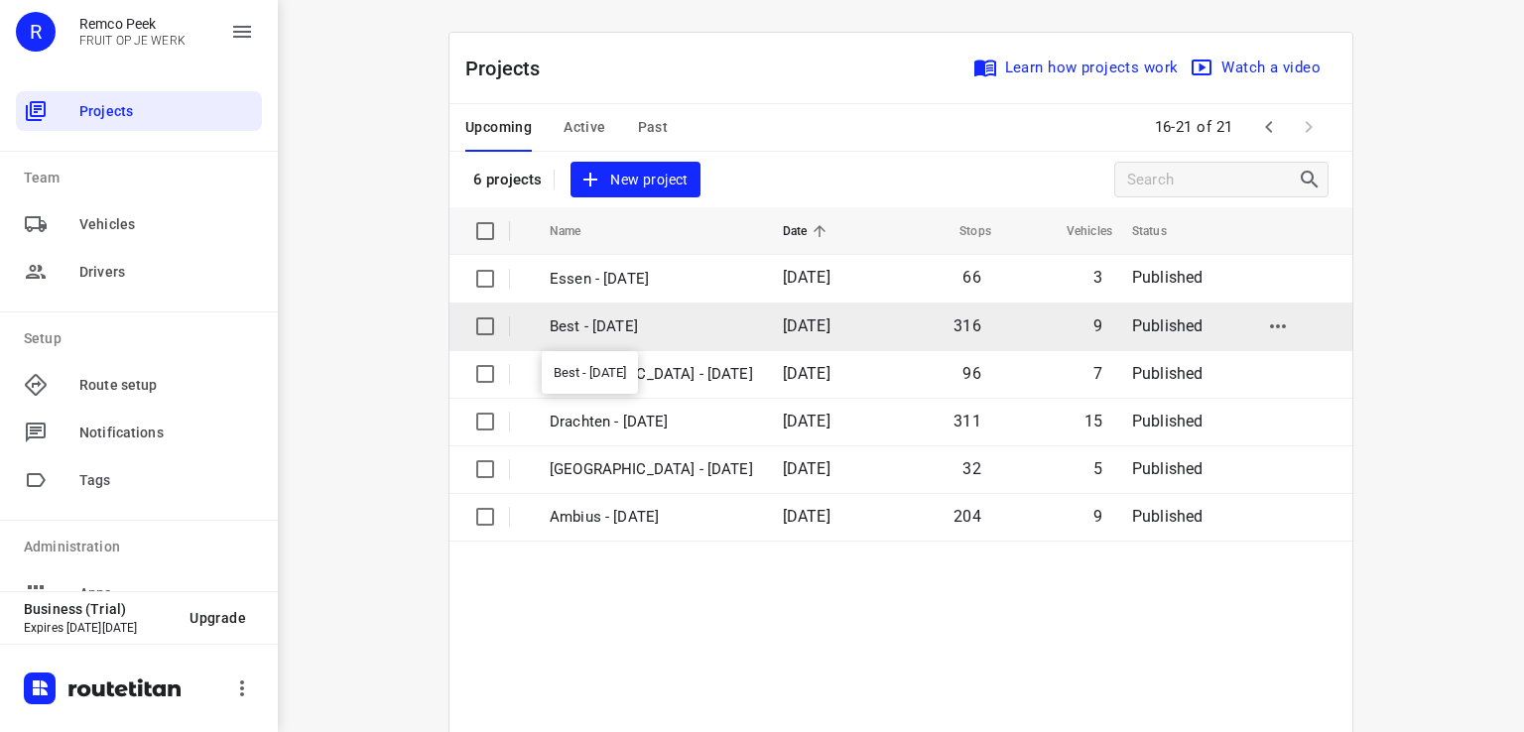
click at [618, 322] on p "Best - [DATE]" at bounding box center [651, 326] width 203 height 23
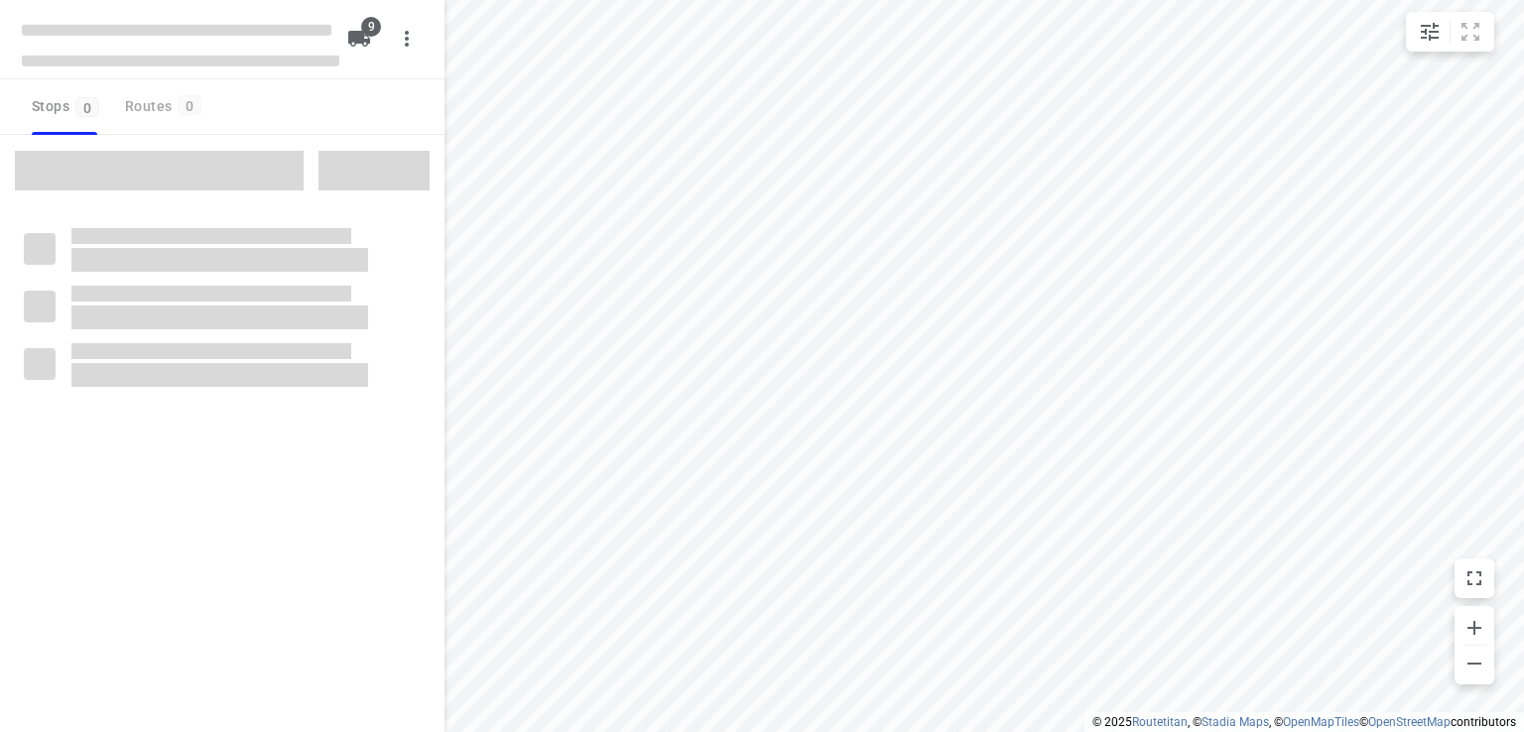
checkbox input "true"
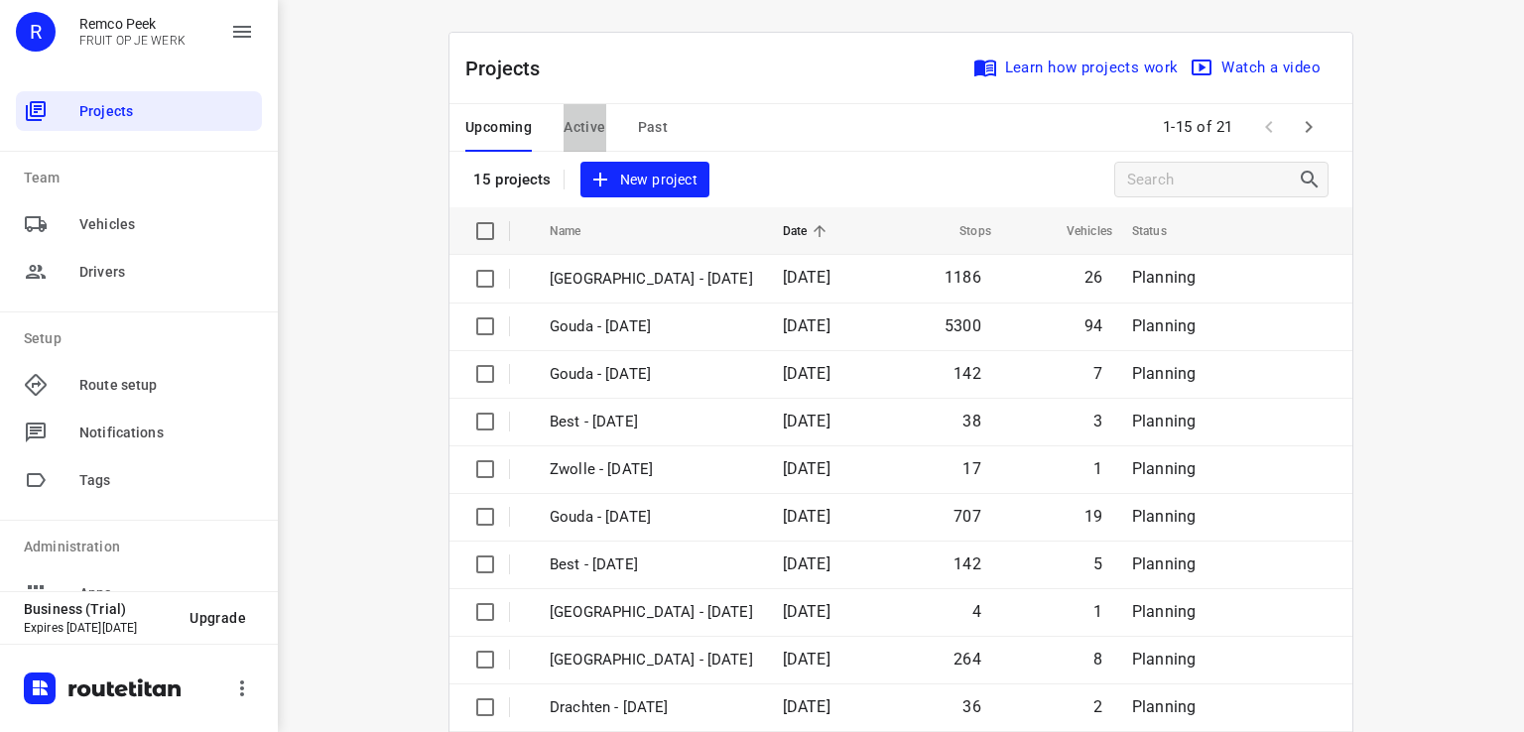
click at [579, 128] on span "Active" at bounding box center [584, 127] width 42 height 25
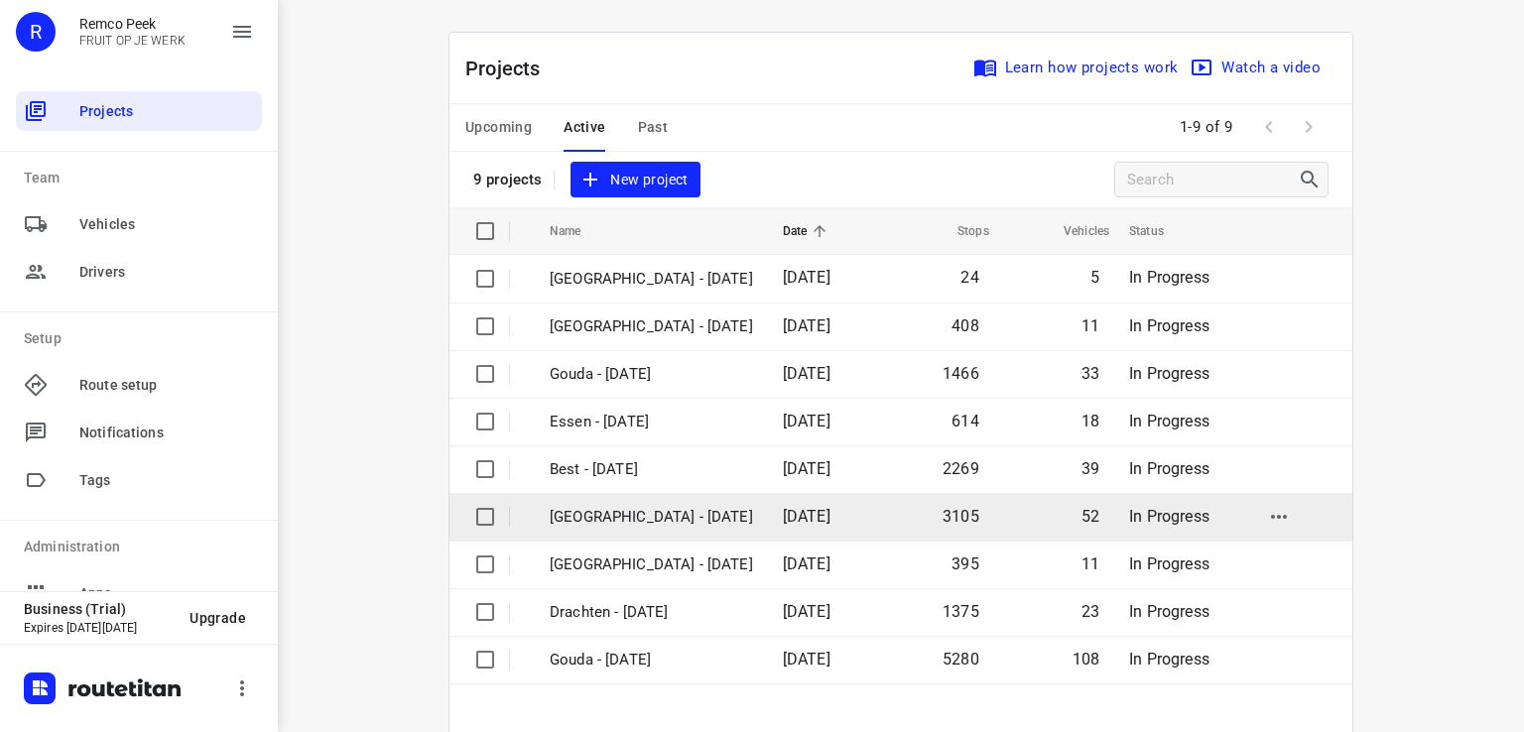
click at [601, 512] on p "Zwolle - Monday" at bounding box center [651, 517] width 203 height 23
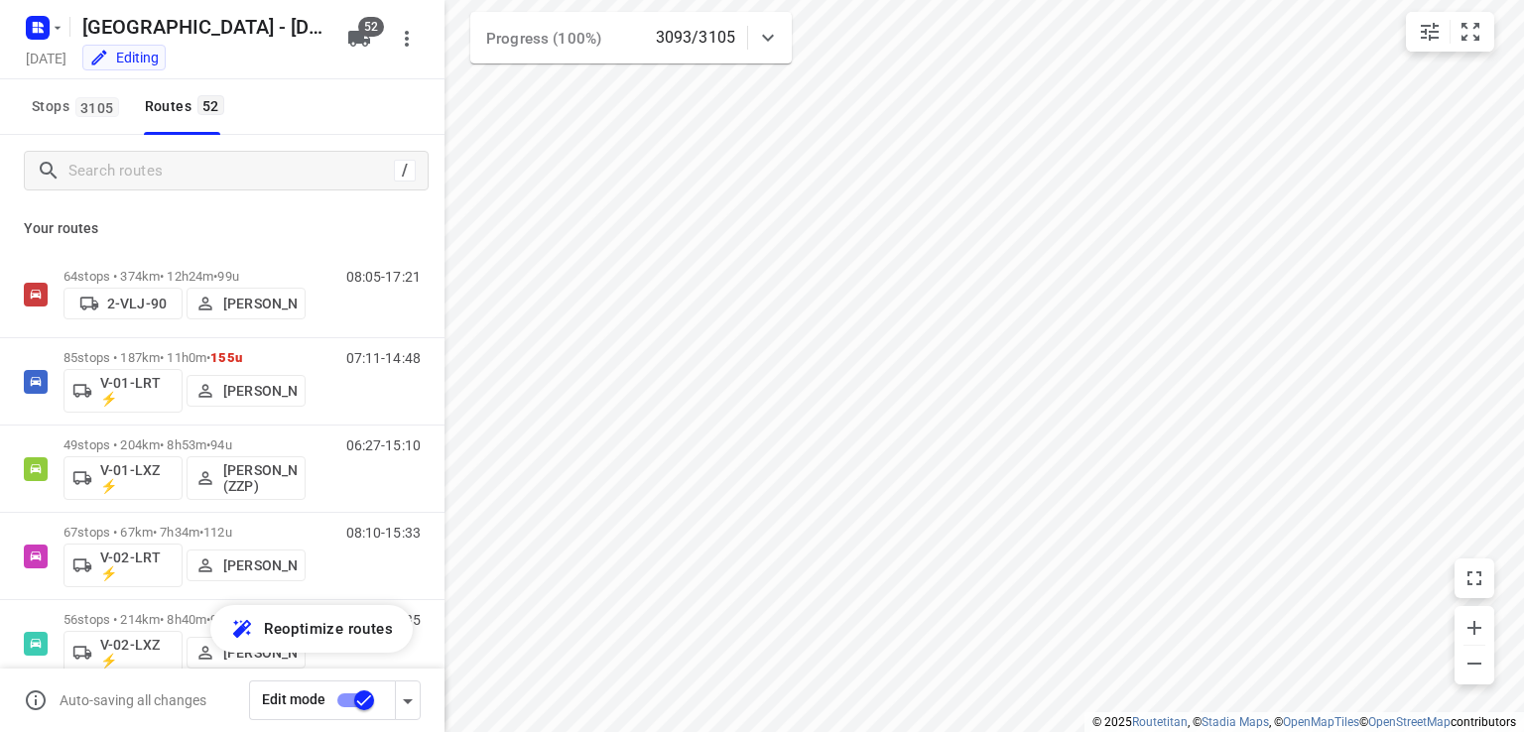
checkbox input "true"
click at [52, 29] on icon "button" at bounding box center [58, 28] width 16 height 16
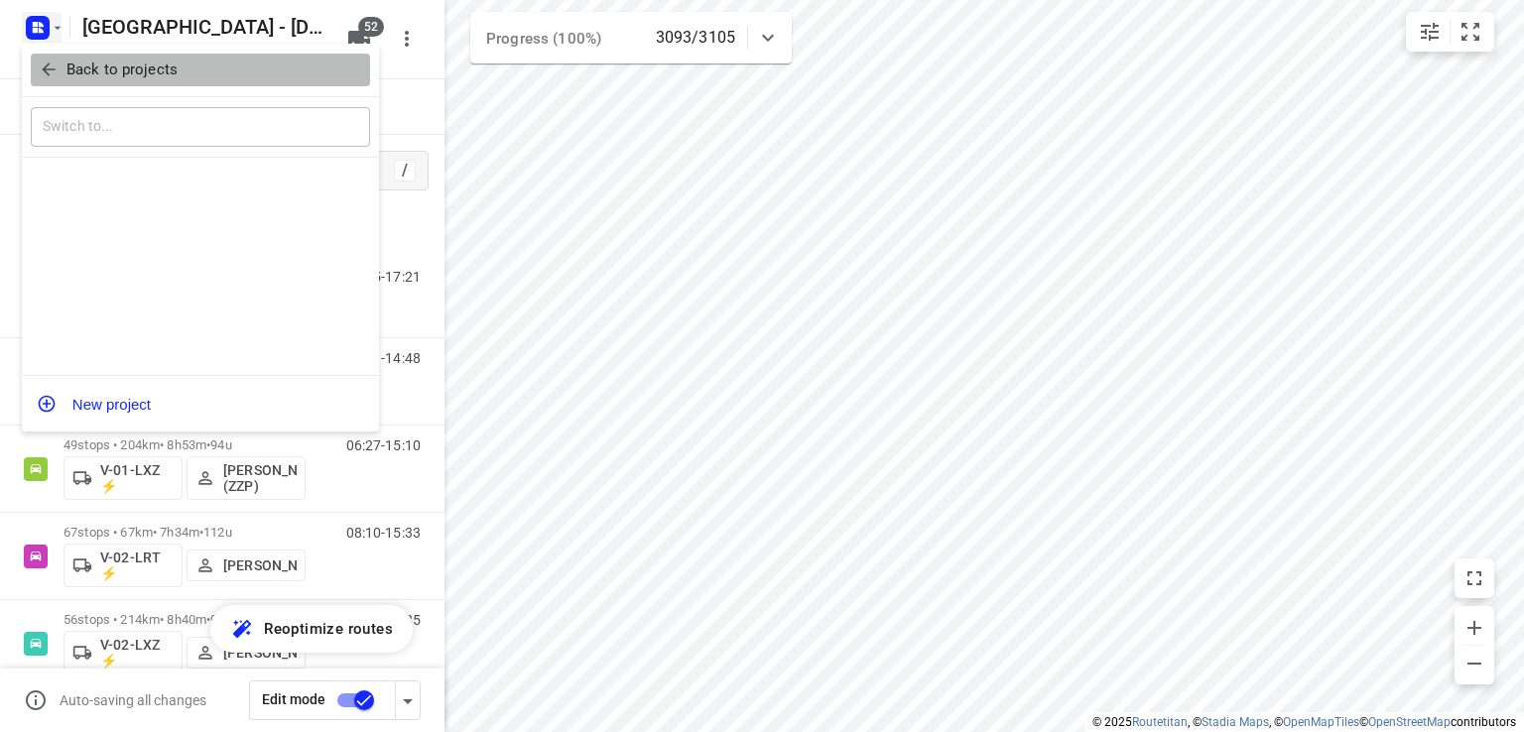
click at [66, 65] on p "Back to projects" at bounding box center [121, 70] width 111 height 23
